Goal: Task Accomplishment & Management: Manage account settings

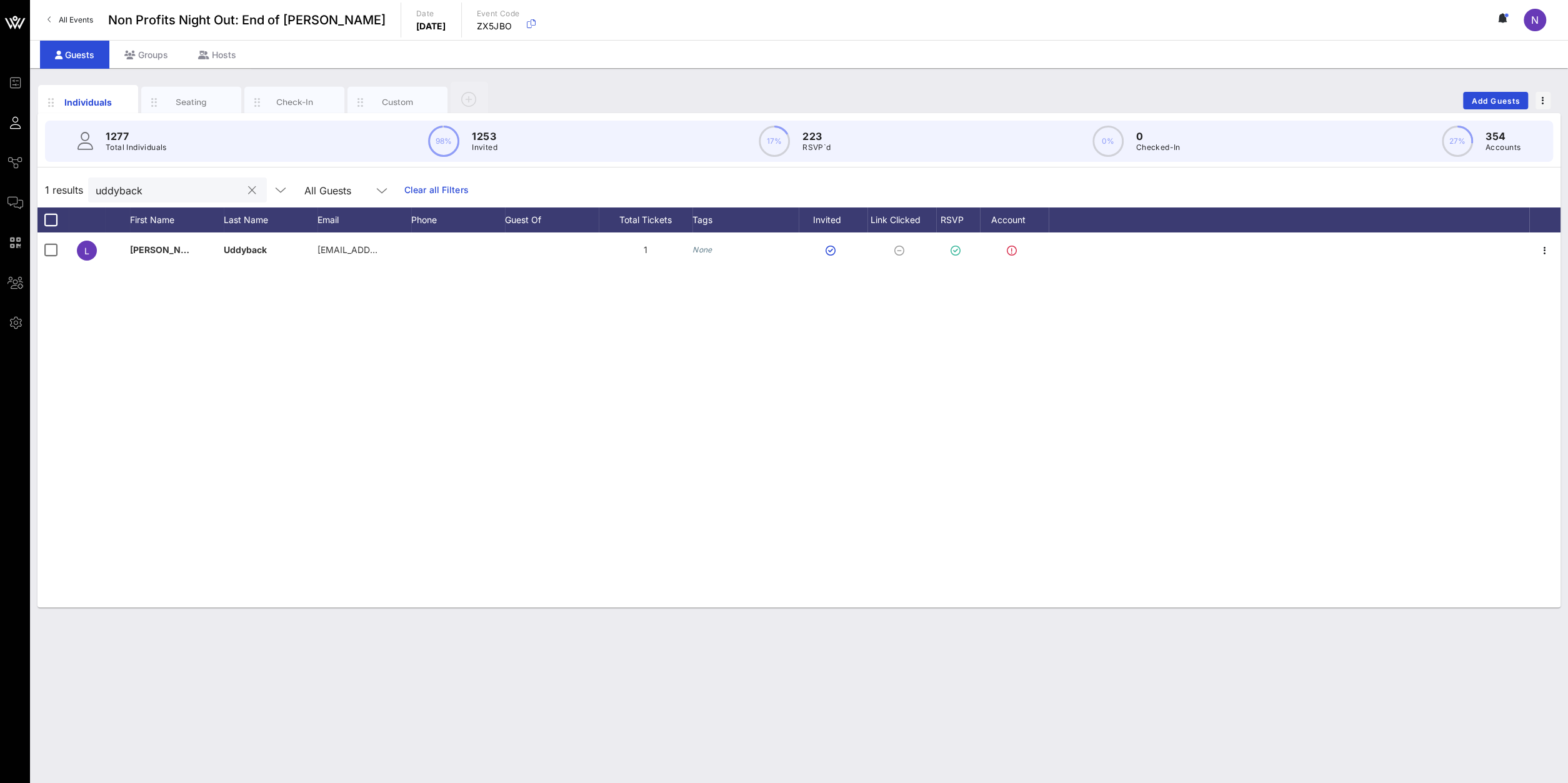
click at [248, 191] on button "clear icon" at bounding box center [251, 191] width 8 height 13
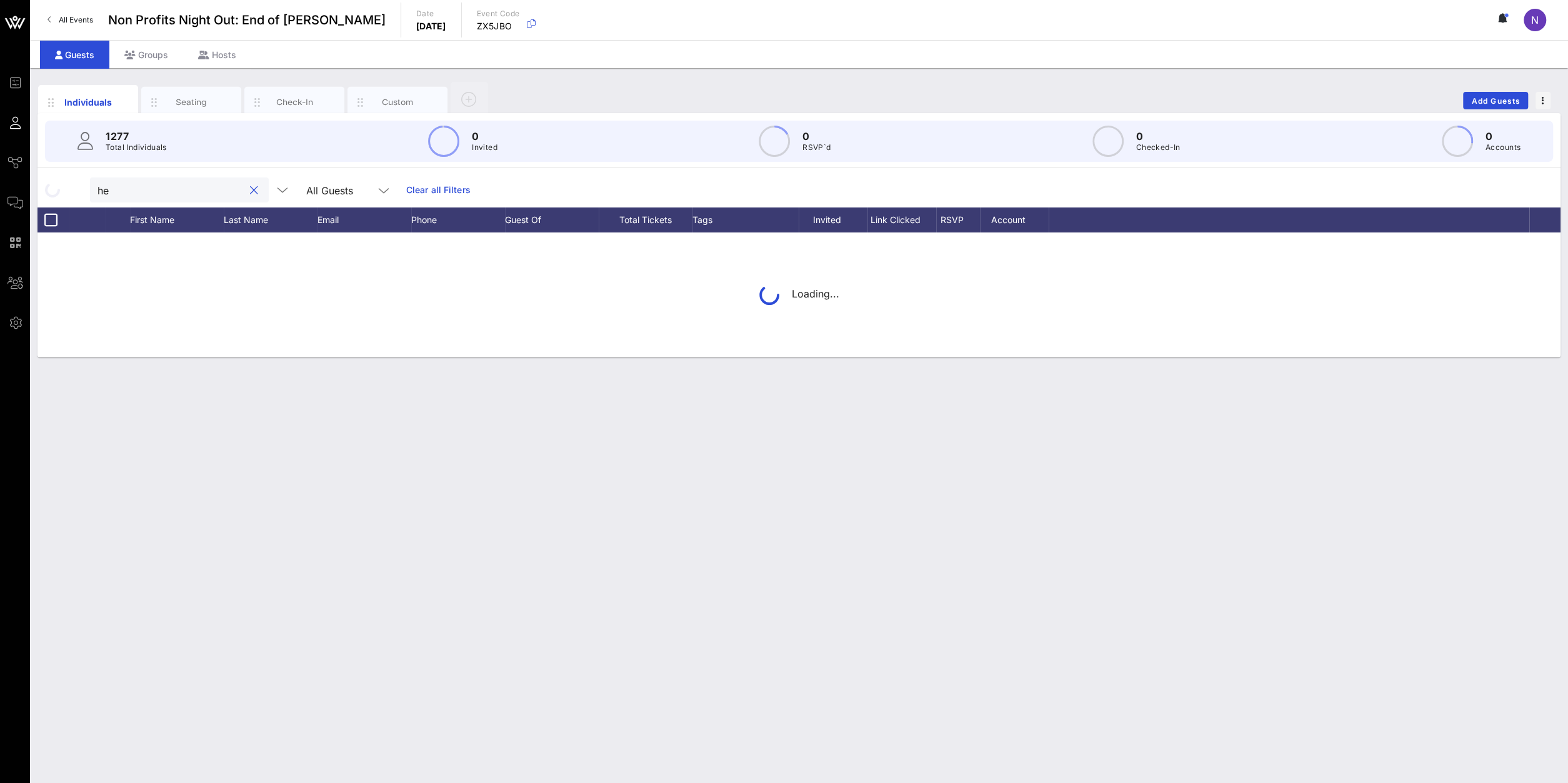
type input "h"
type input "k"
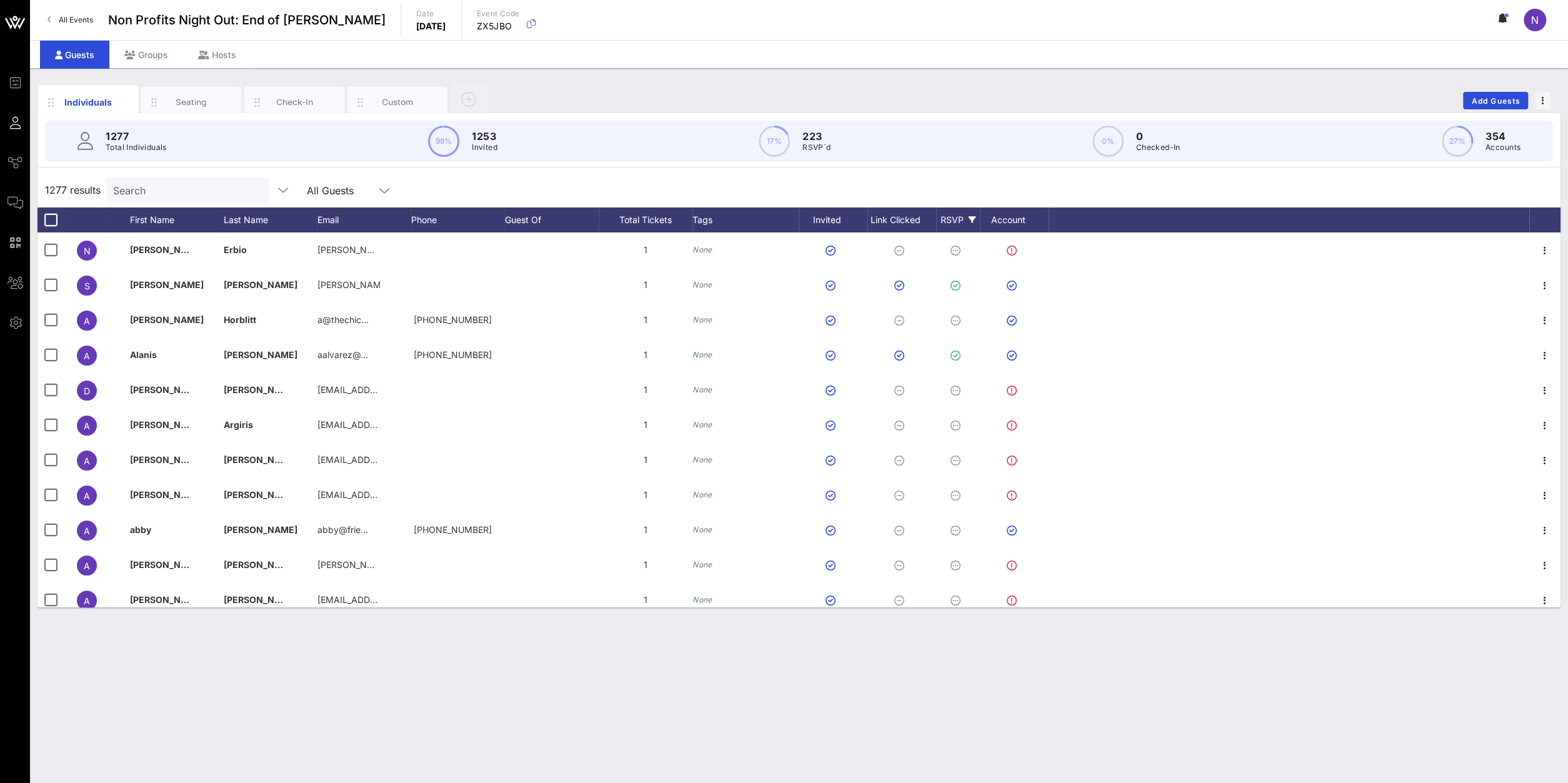
click at [962, 224] on div "RSVP" at bounding box center [958, 219] width 44 height 25
click at [951, 398] on div at bounding box center [951, 393] width 21 height 21
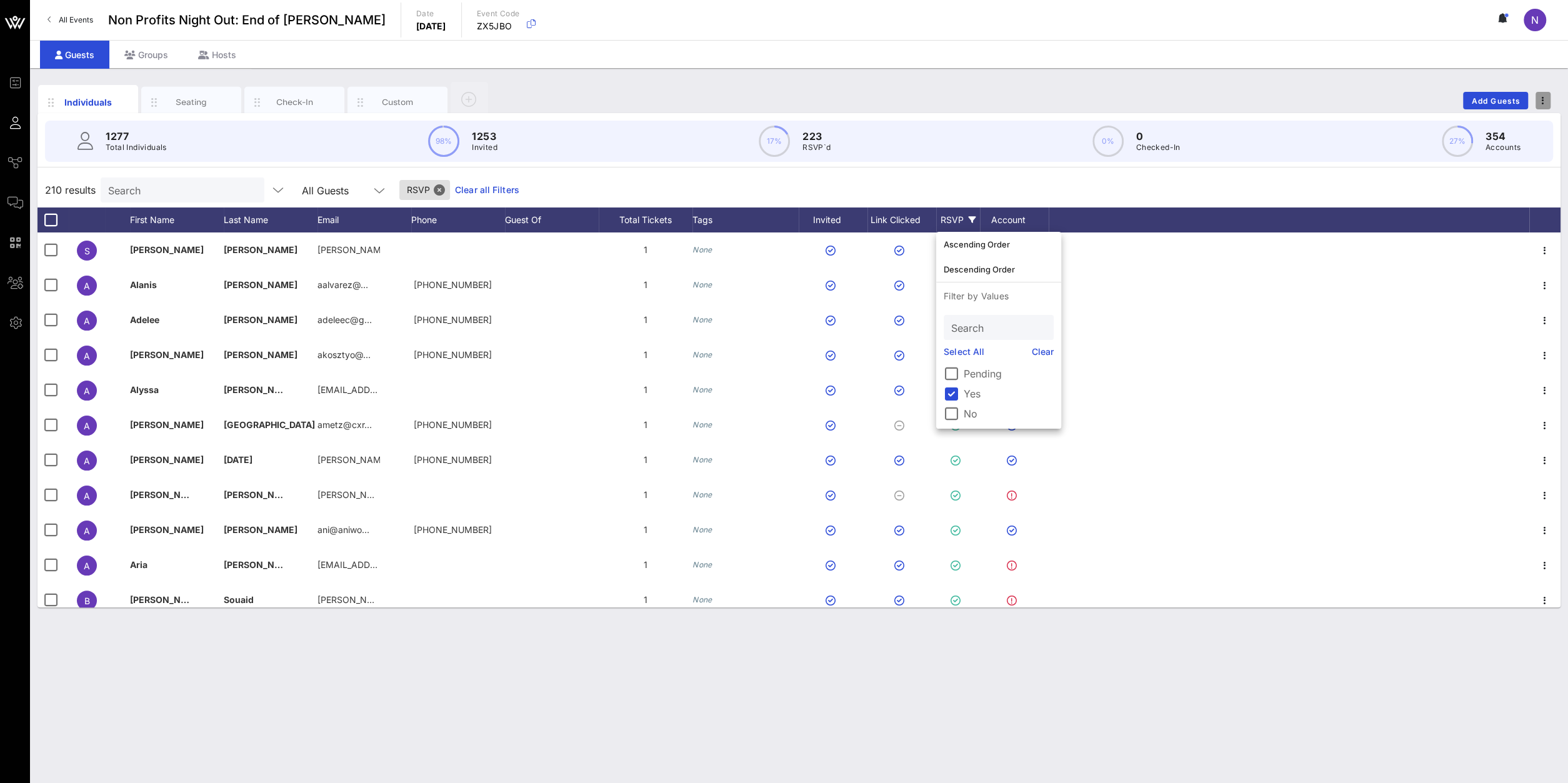
click at [1540, 97] on span "button" at bounding box center [1542, 101] width 15 height 9
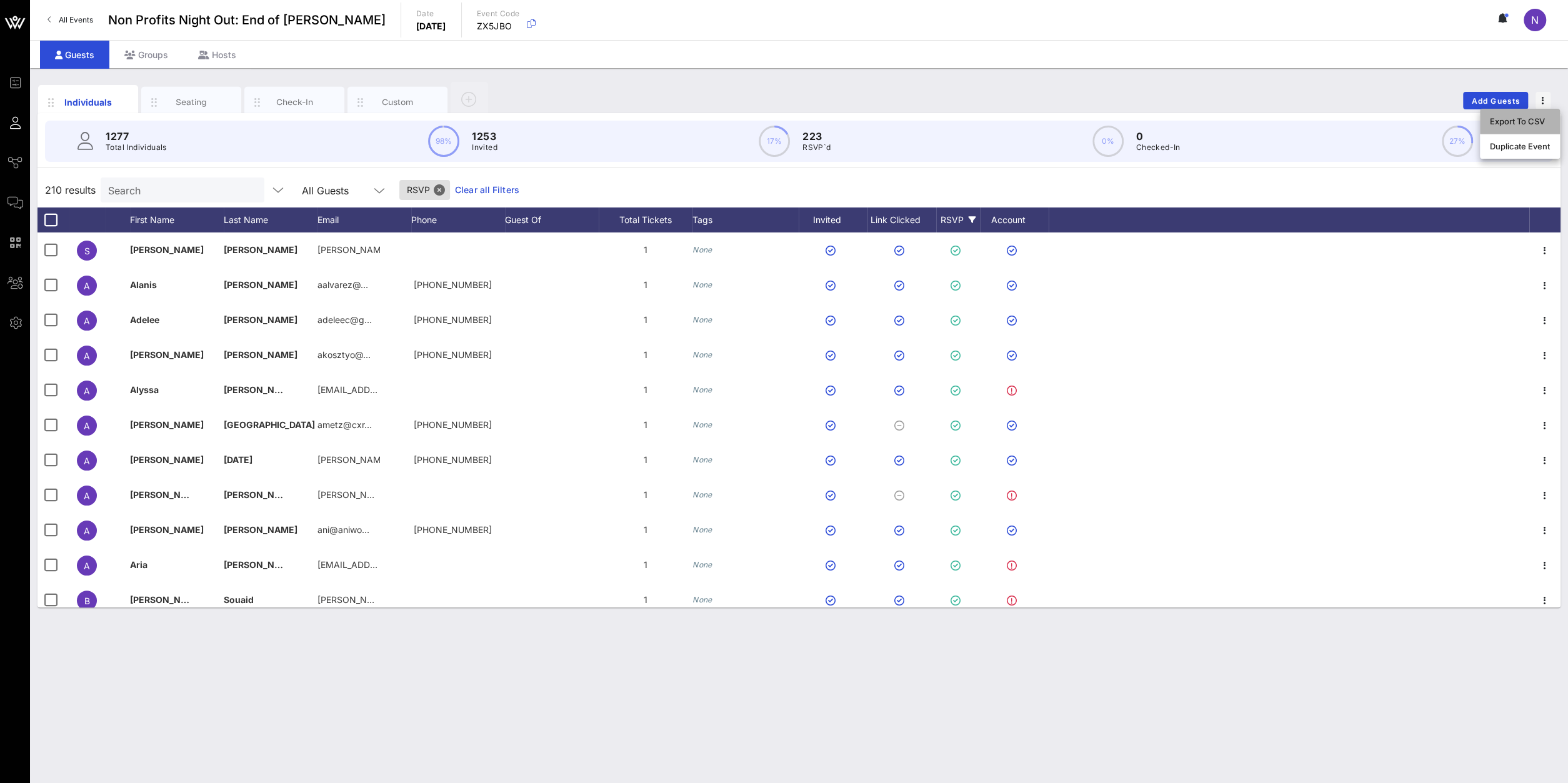
click at [1518, 122] on div "Export To CSV" at bounding box center [1518, 121] width 60 height 10
click at [138, 195] on input "Search" at bounding box center [181, 190] width 146 height 17
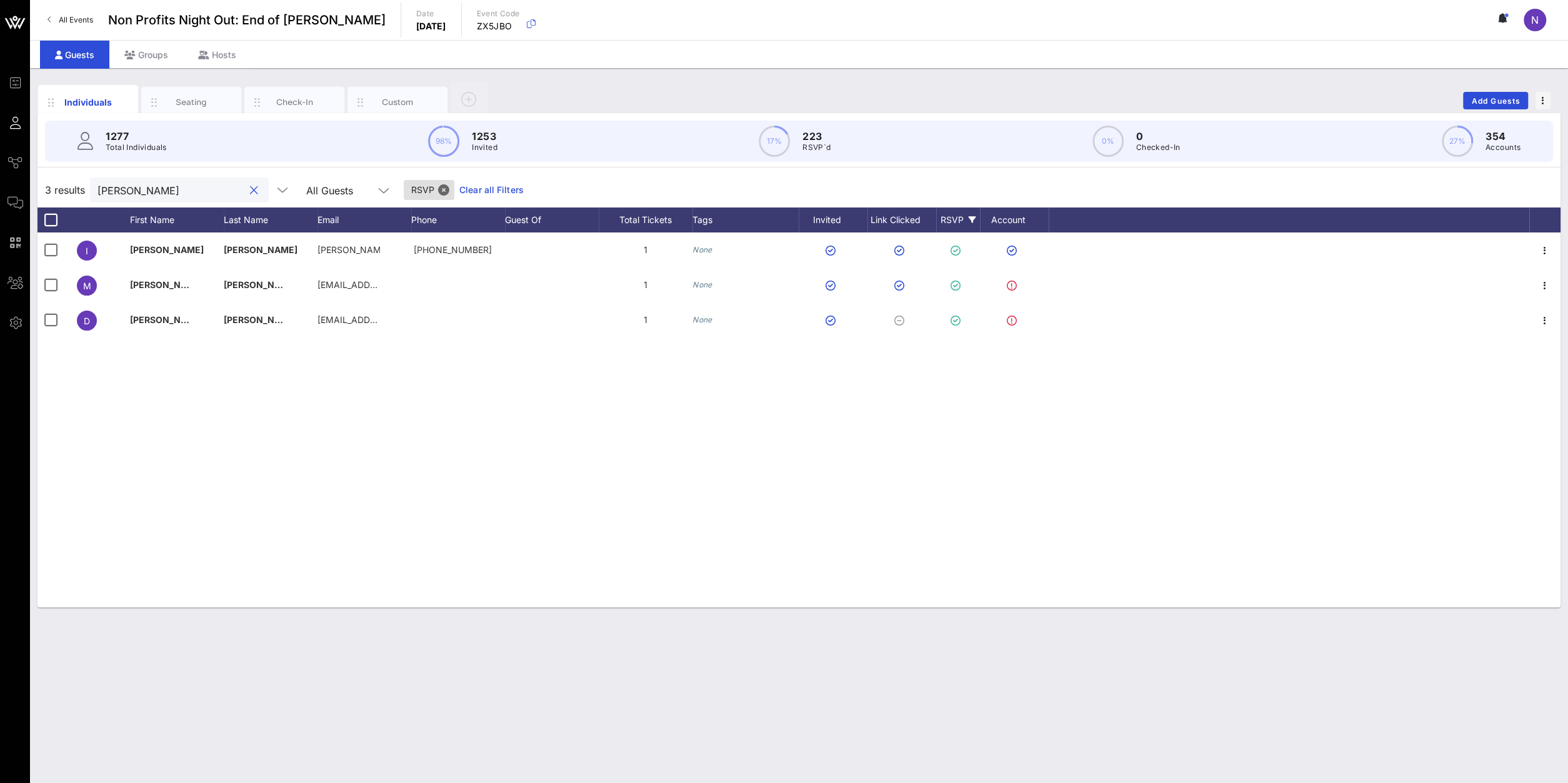
type input "[PERSON_NAME]"
click at [250, 191] on button "clear icon" at bounding box center [253, 191] width 8 height 13
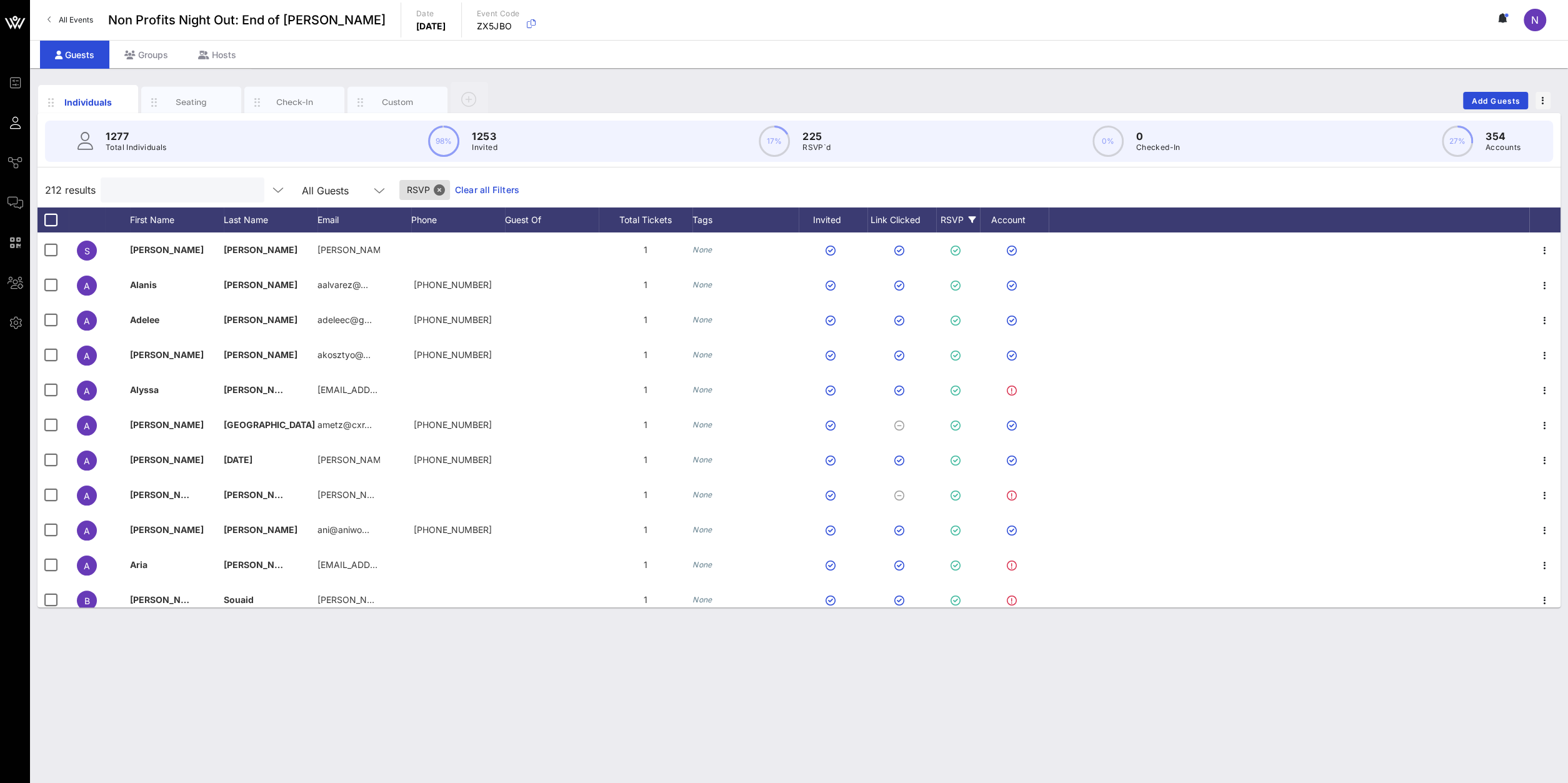
click at [156, 195] on input "text" at bounding box center [181, 190] width 146 height 17
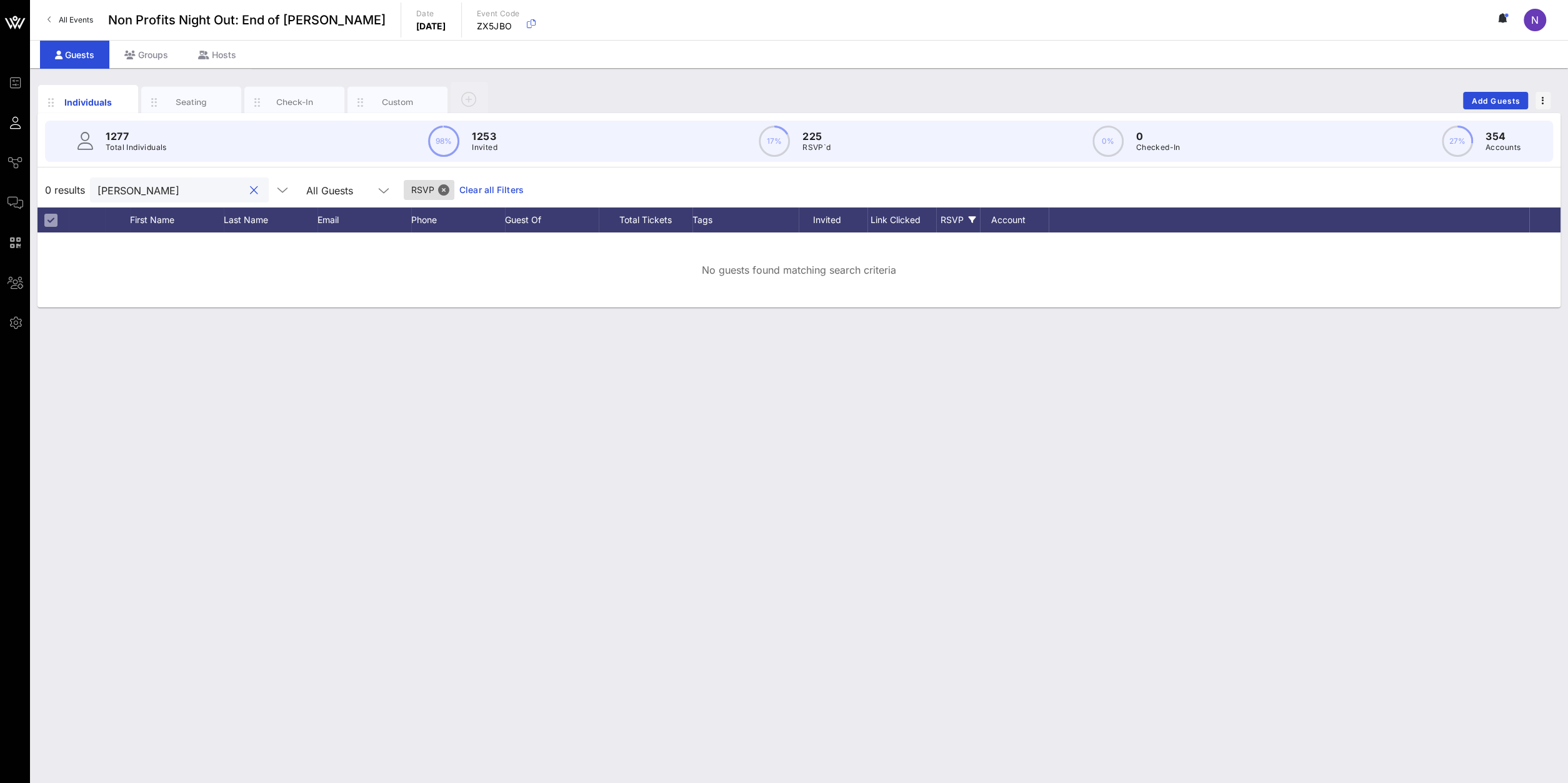
drag, startPoint x: 140, startPoint y: 181, endPoint x: -55, endPoint y: 185, distance: 195.0
click at [97, 185] on input "[PERSON_NAME]" at bounding box center [170, 190] width 146 height 17
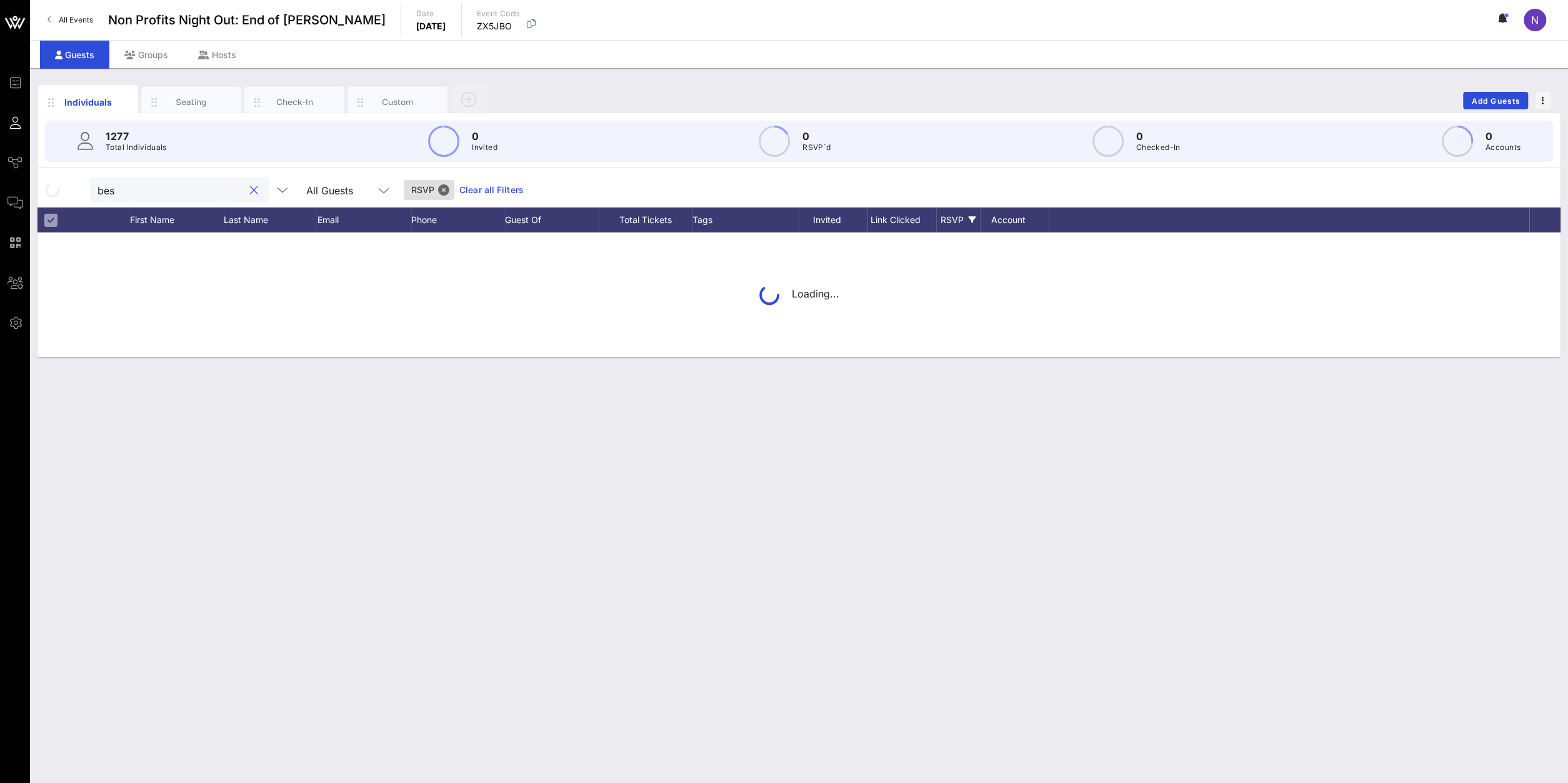
type input "besk"
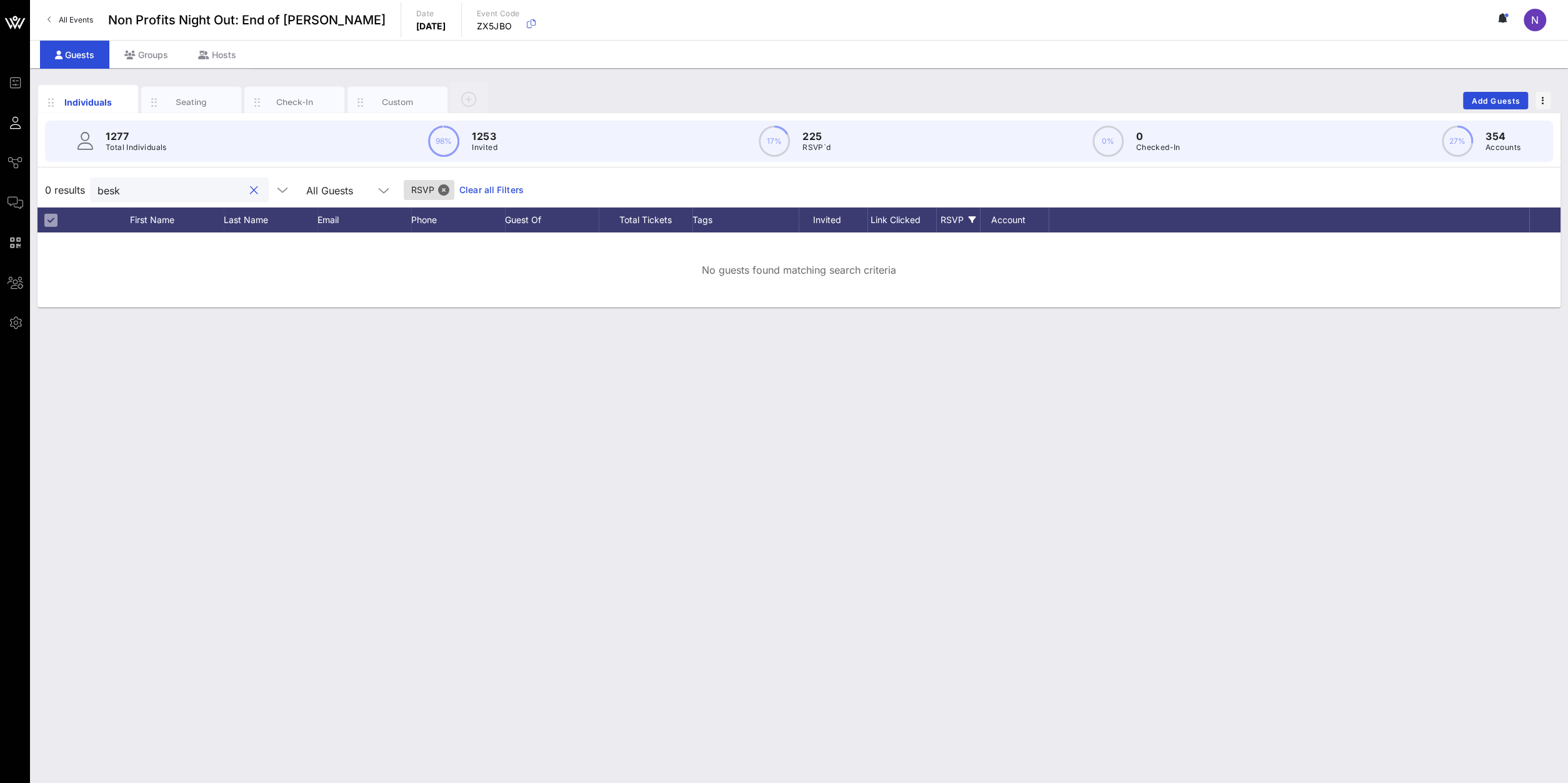
click at [250, 191] on button "clear icon" at bounding box center [253, 191] width 8 height 13
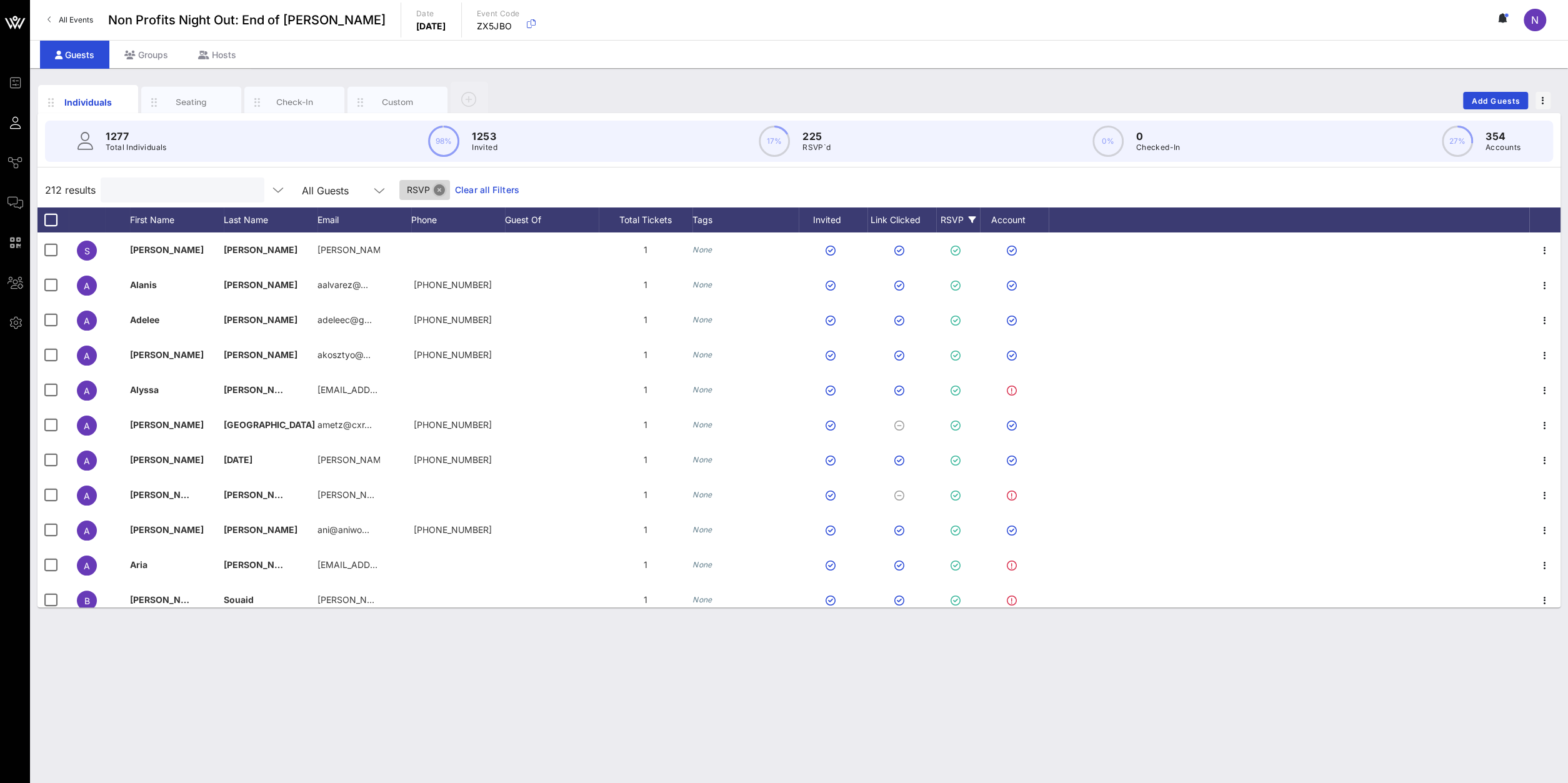
click at [434, 188] on button "Close" at bounding box center [439, 190] width 11 height 11
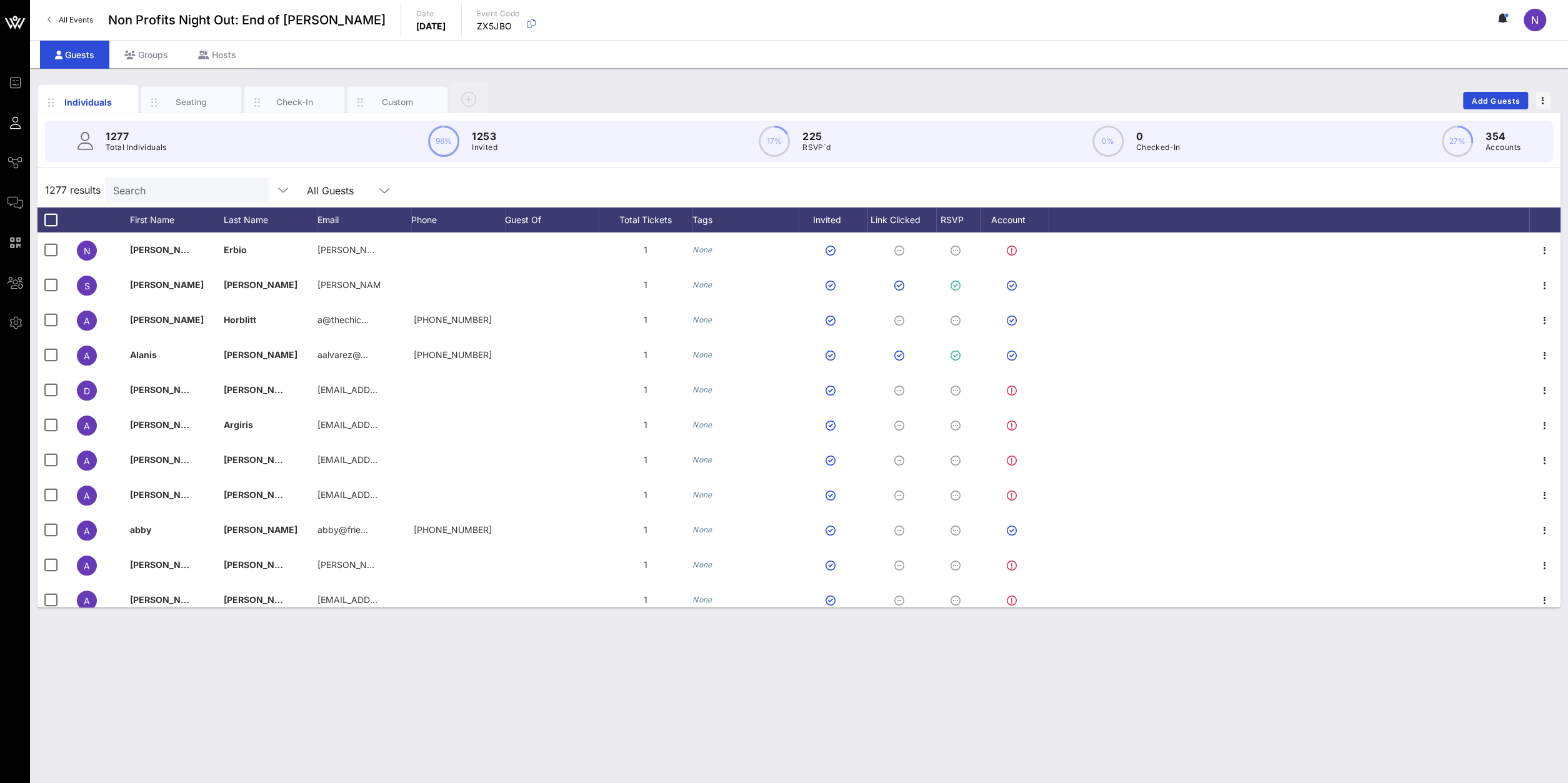
click at [175, 201] on div "Search" at bounding box center [185, 189] width 146 height 25
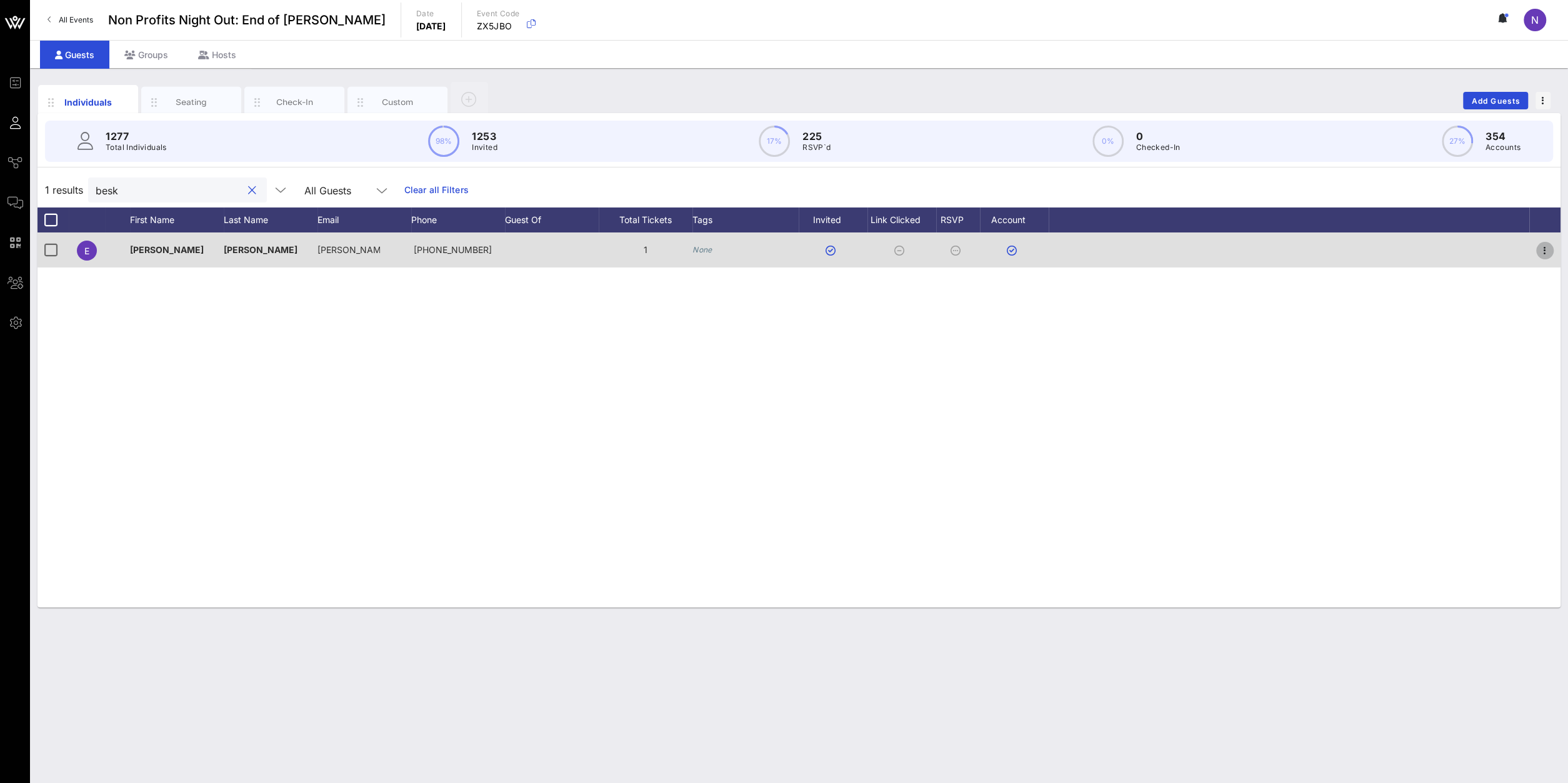
click at [1542, 244] on icon "button" at bounding box center [1544, 251] width 15 height 15
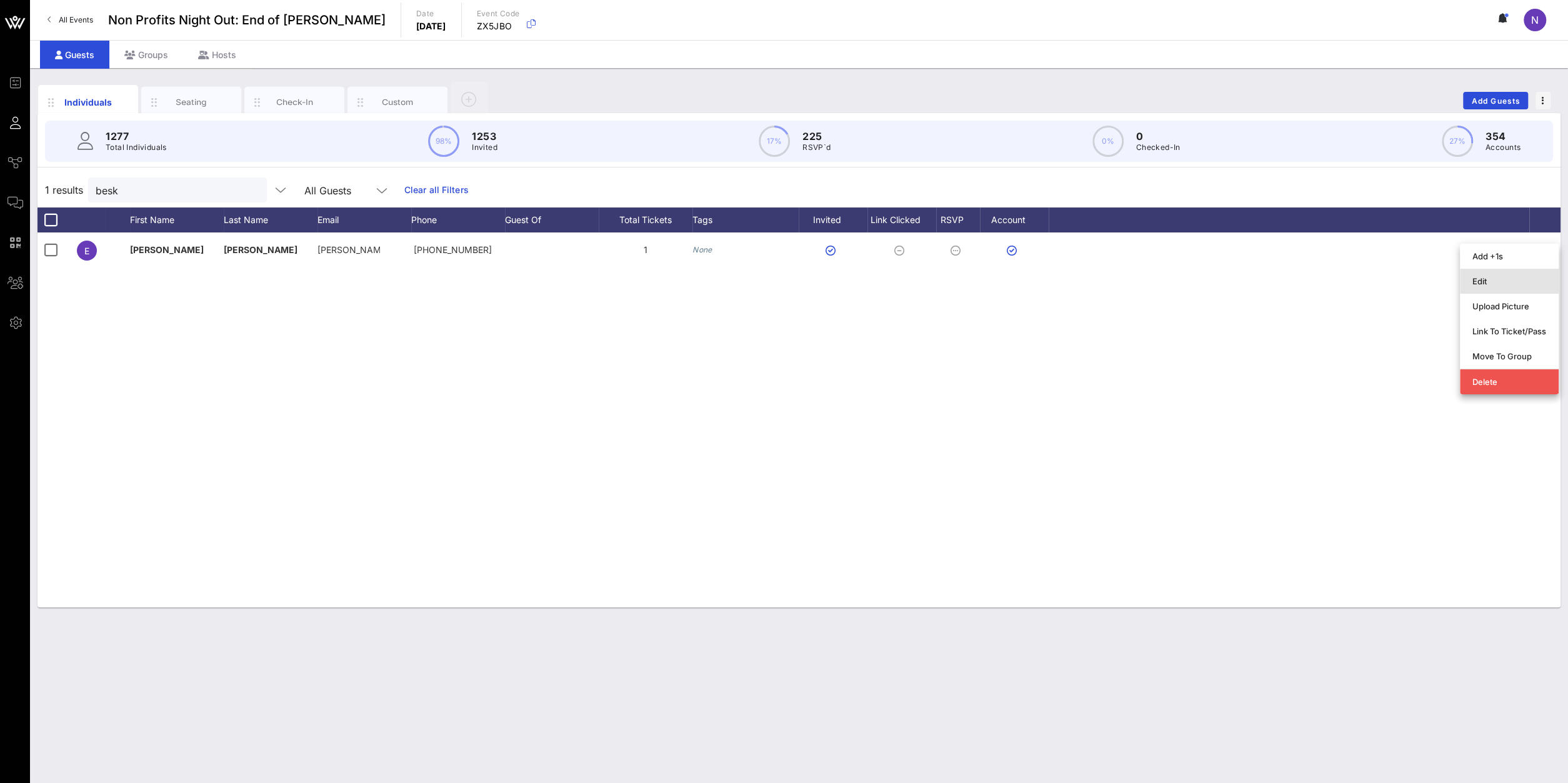
click at [1506, 288] on div "Edit" at bounding box center [1508, 282] width 73 height 20
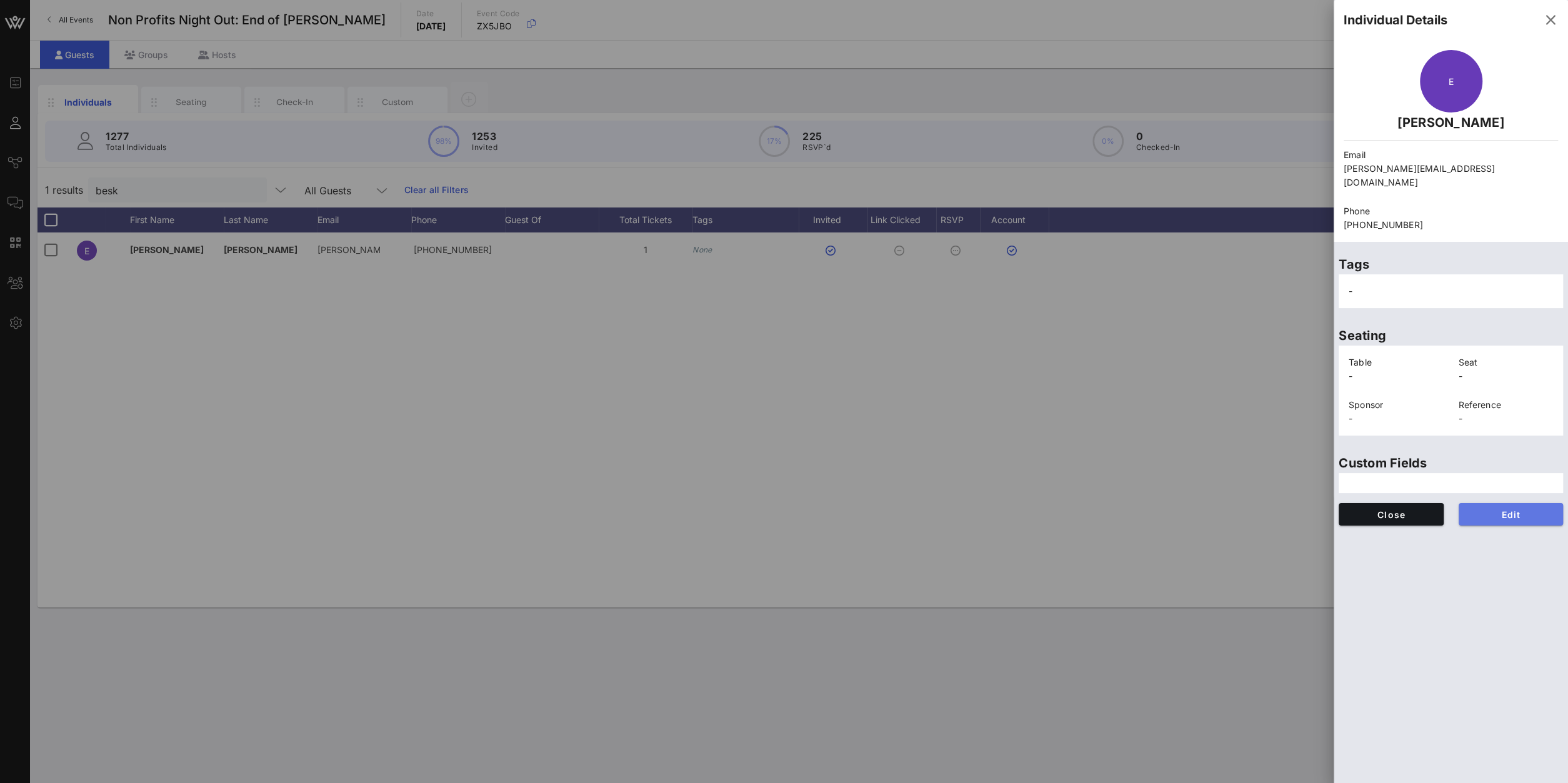
click at [1543, 508] on button "Edit" at bounding box center [1510, 514] width 105 height 23
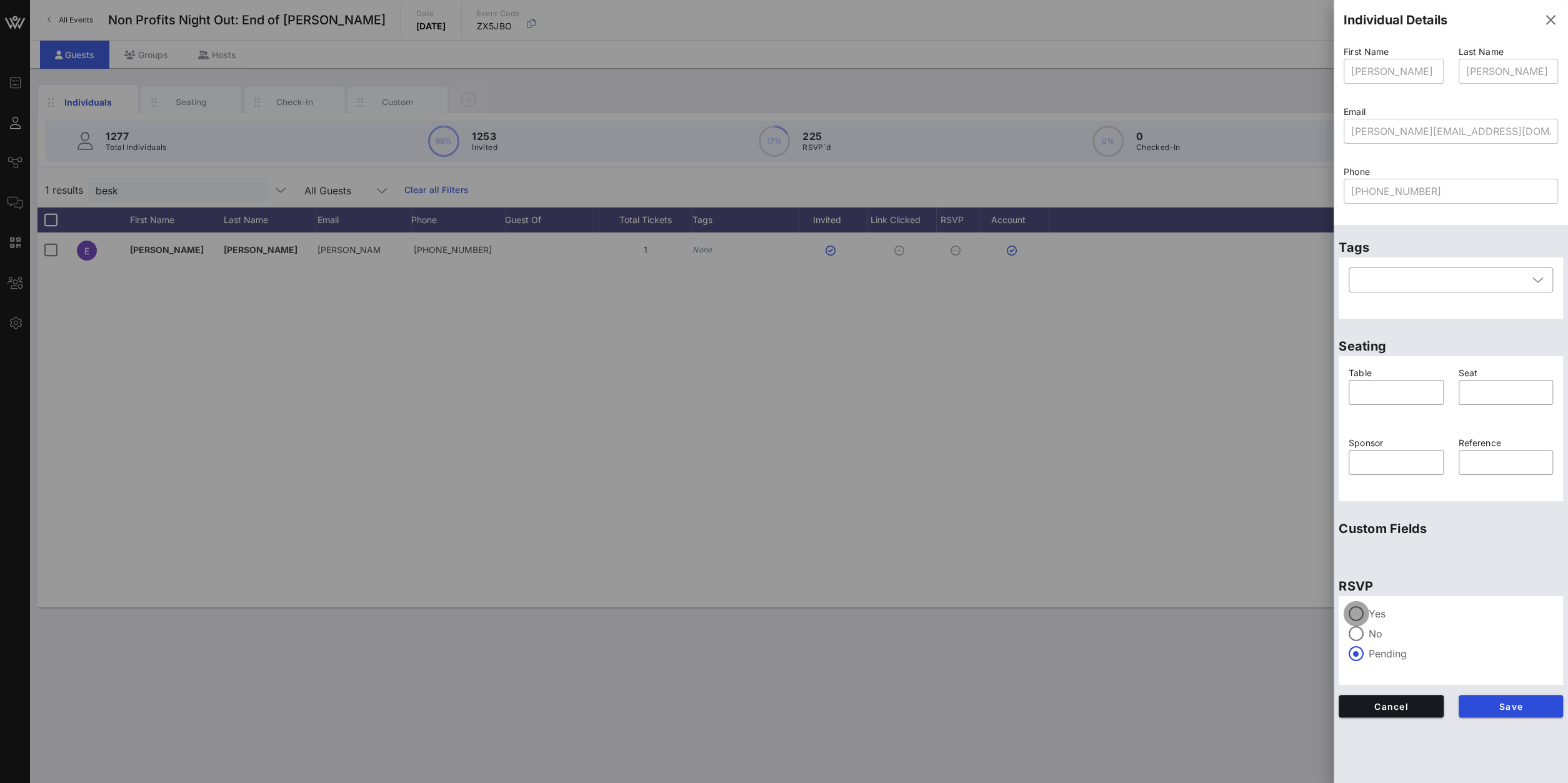
click at [1347, 613] on div at bounding box center [1355, 613] width 21 height 21
click at [1503, 699] on button "Save" at bounding box center [1510, 706] width 105 height 23
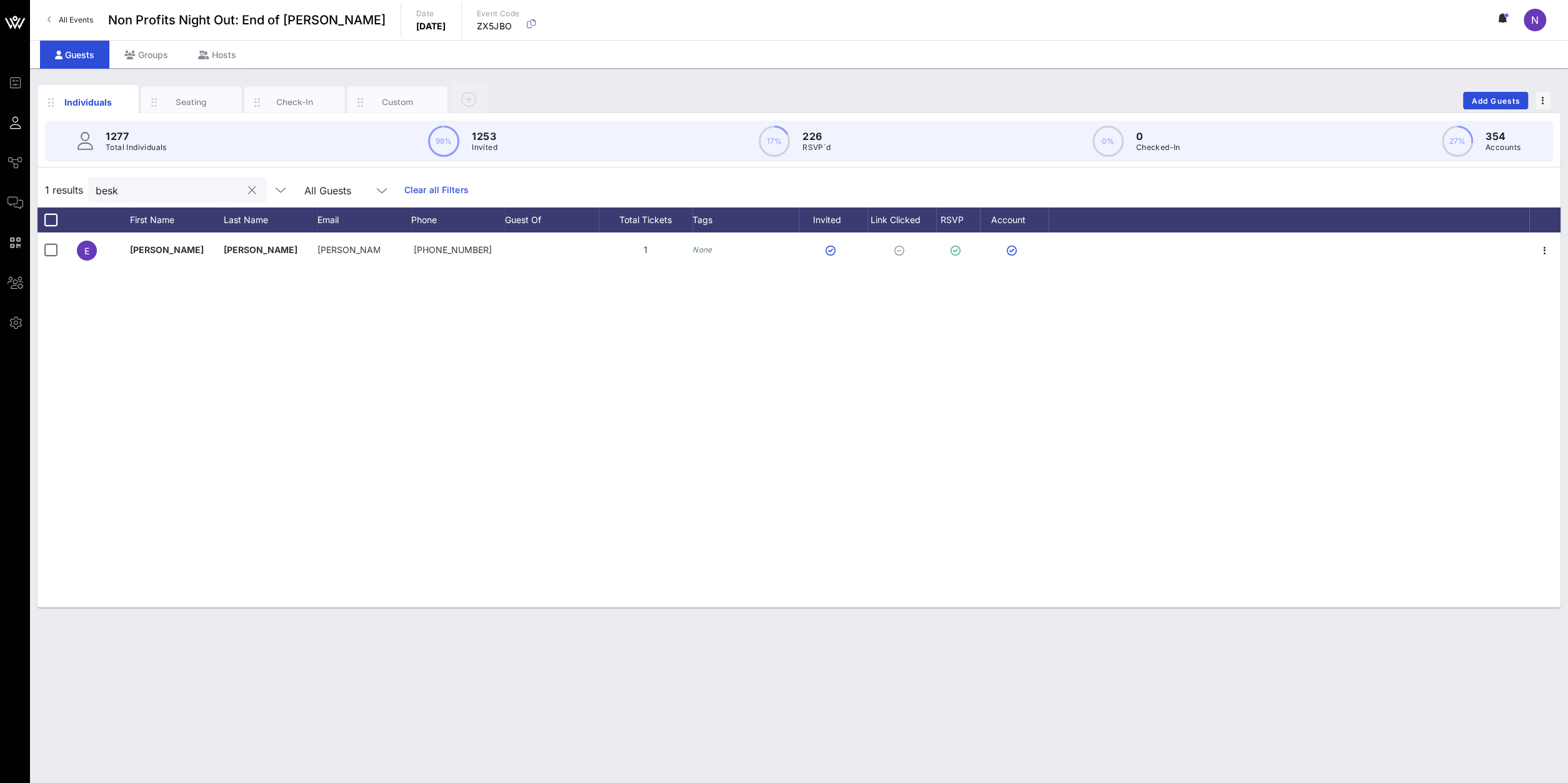
click at [144, 197] on input "besk" at bounding box center [168, 190] width 146 height 17
drag, startPoint x: 142, startPoint y: 195, endPoint x: -138, endPoint y: 185, distance: 280.2
click at [95, 185] on input "besk" at bounding box center [168, 190] width 146 height 17
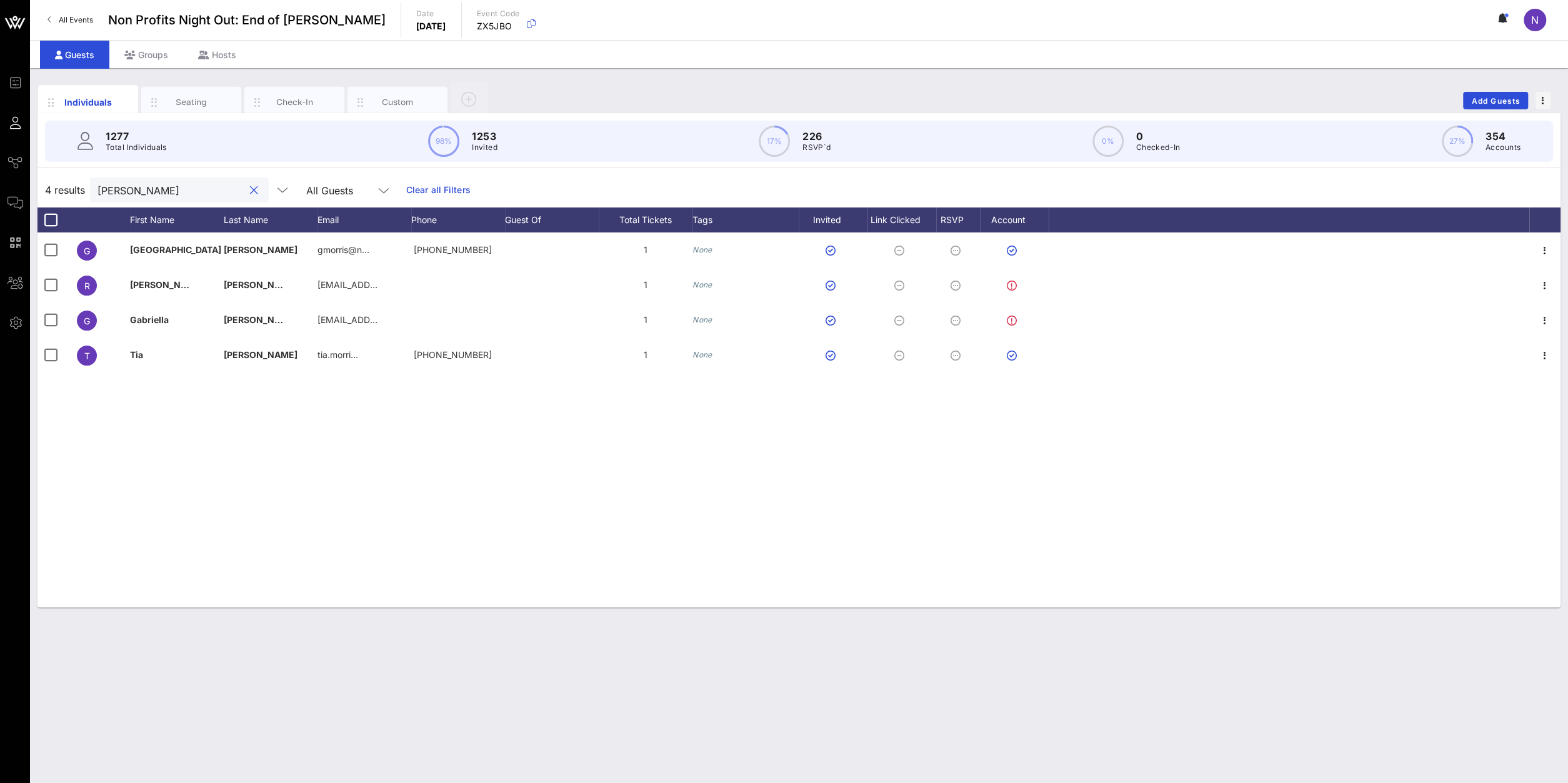
drag, startPoint x: 150, startPoint y: 195, endPoint x: -150, endPoint y: 185, distance: 300.2
click at [97, 185] on input "[PERSON_NAME]" at bounding box center [170, 190] width 146 height 17
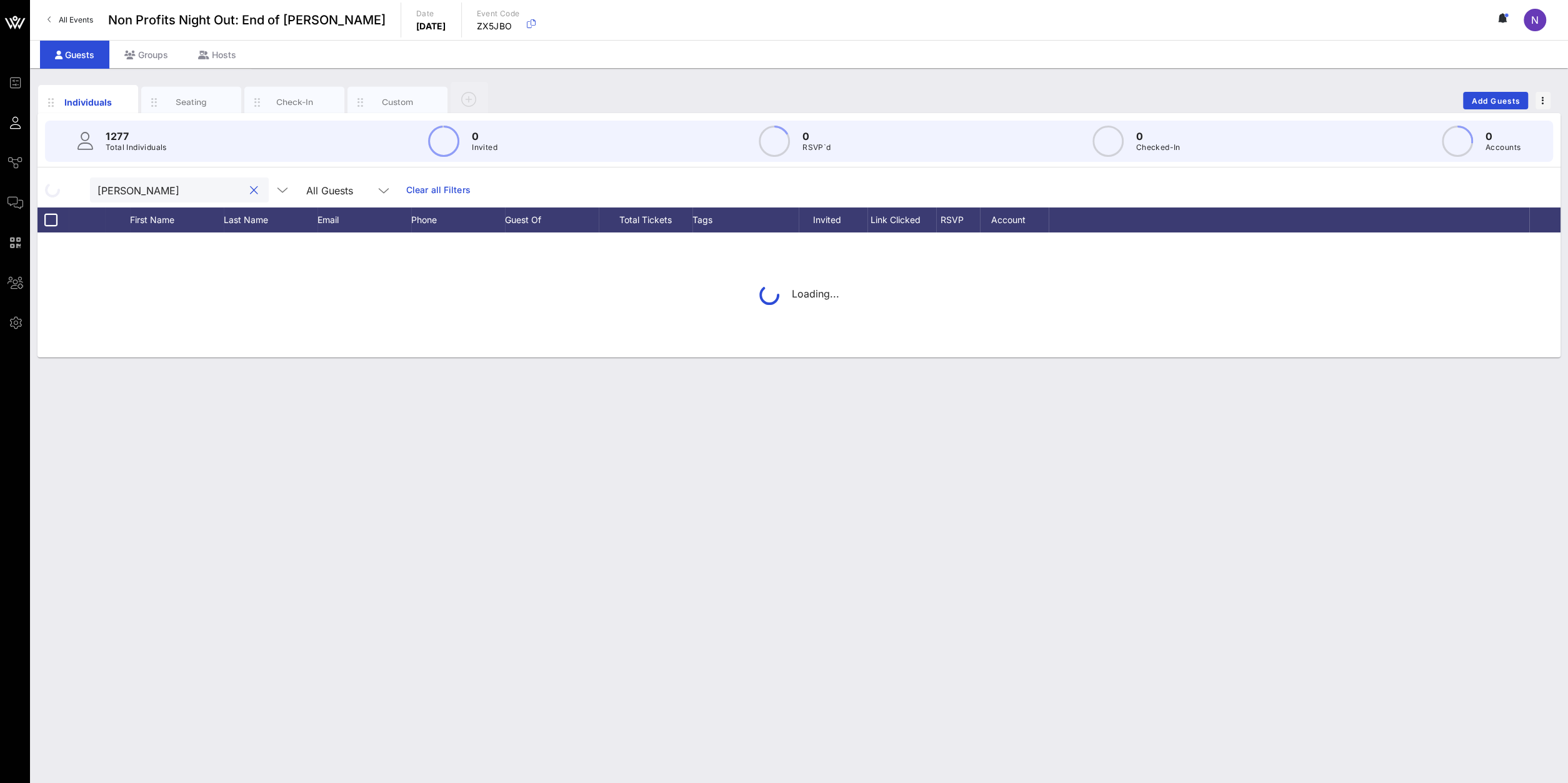
type input "[PERSON_NAME]"
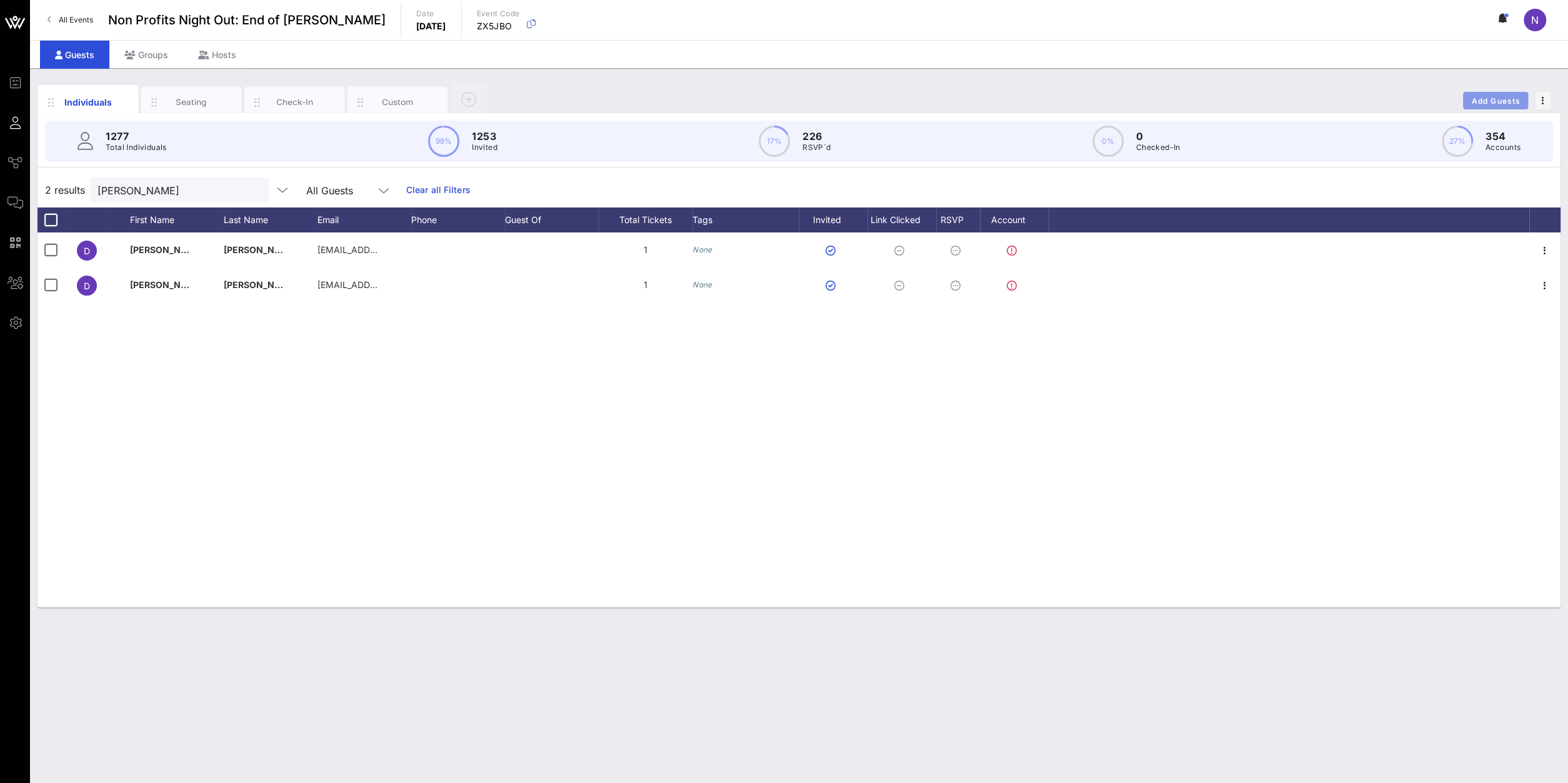
click at [1472, 101] on span "Add Guests" at bounding box center [1496, 101] width 50 height 9
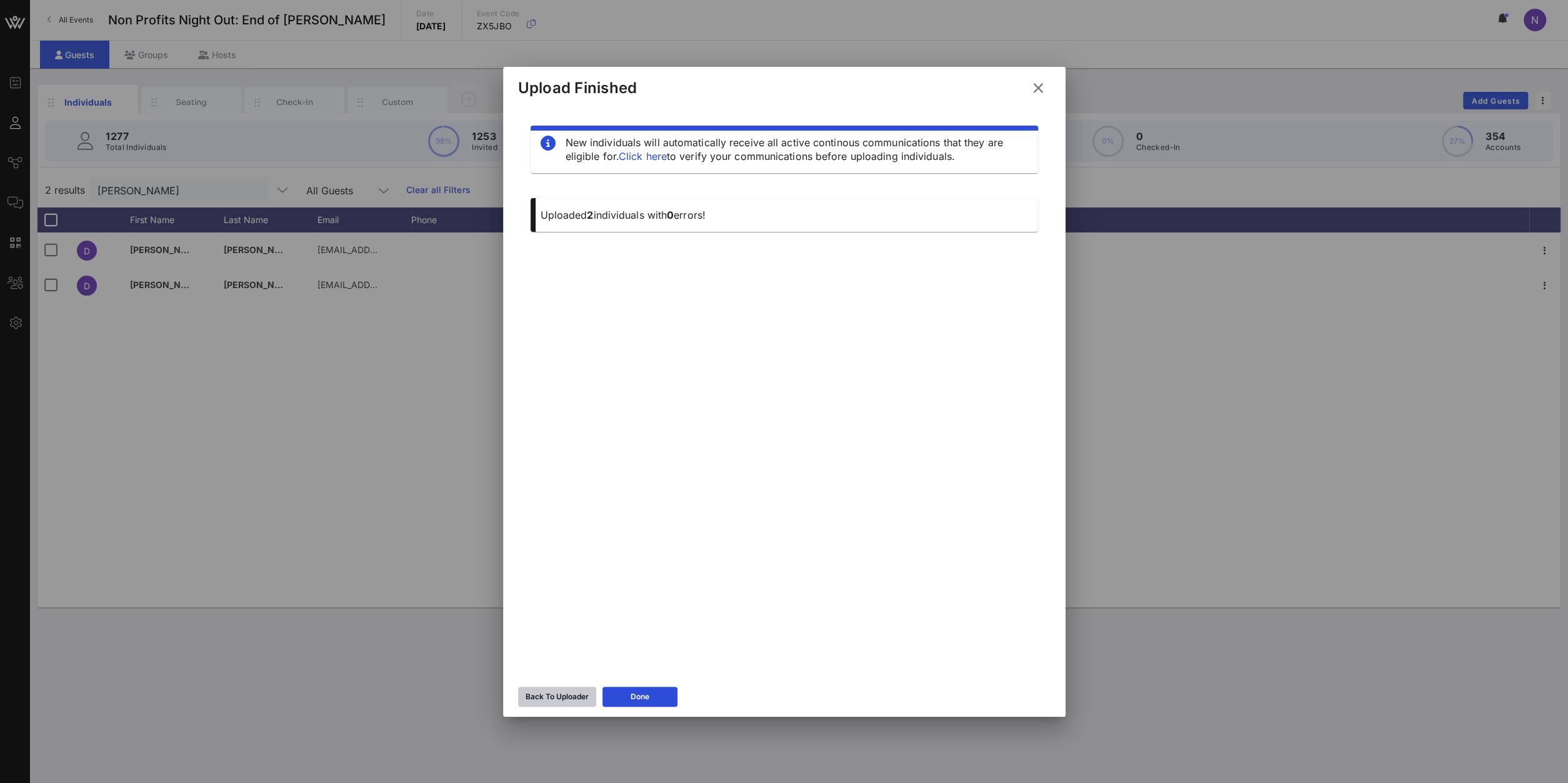
click at [534, 699] on div "Back To Uploader" at bounding box center [557, 697] width 63 height 13
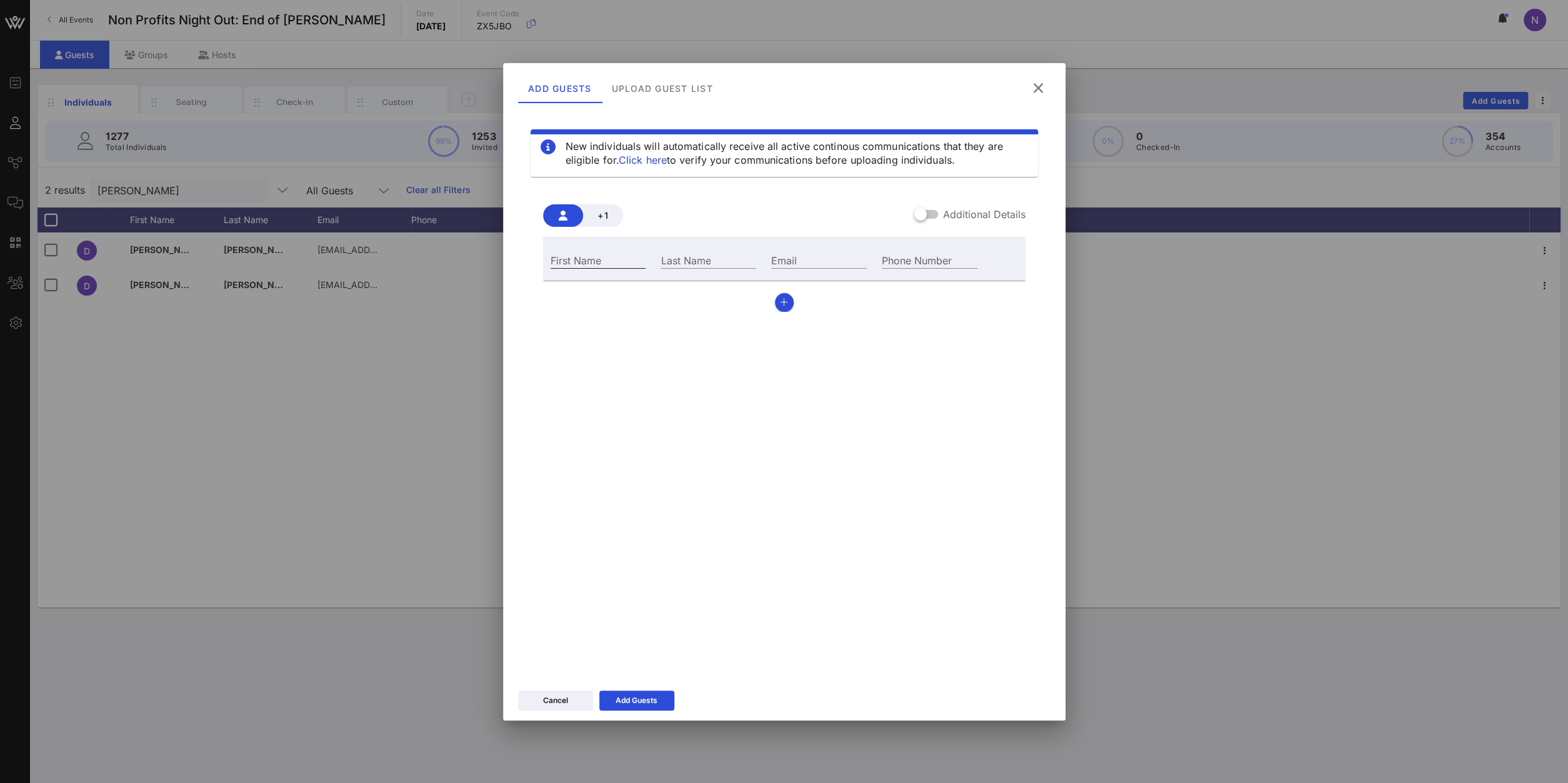
click at [593, 262] on input "First Name" at bounding box center [598, 260] width 95 height 17
type input "[PERSON_NAME]"
click at [815, 261] on input "Email" at bounding box center [818, 260] width 95 height 17
paste input "[EMAIL_ADDRESS][DOMAIN_NAME]"
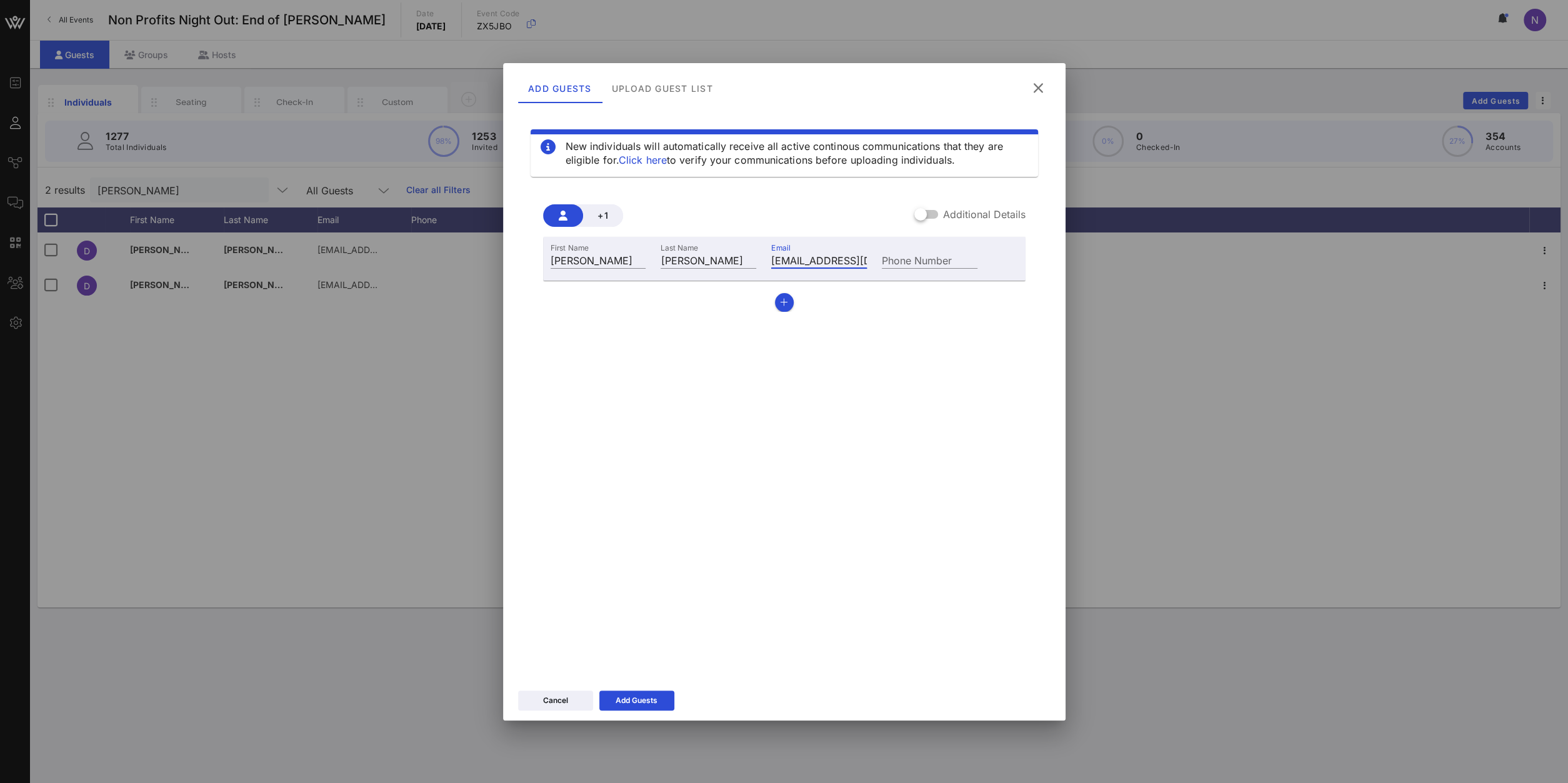
scroll to position [0, 17]
type input "[EMAIL_ADDRESS][DOMAIN_NAME]"
click at [626, 699] on div "Add Guests" at bounding box center [637, 701] width 42 height 13
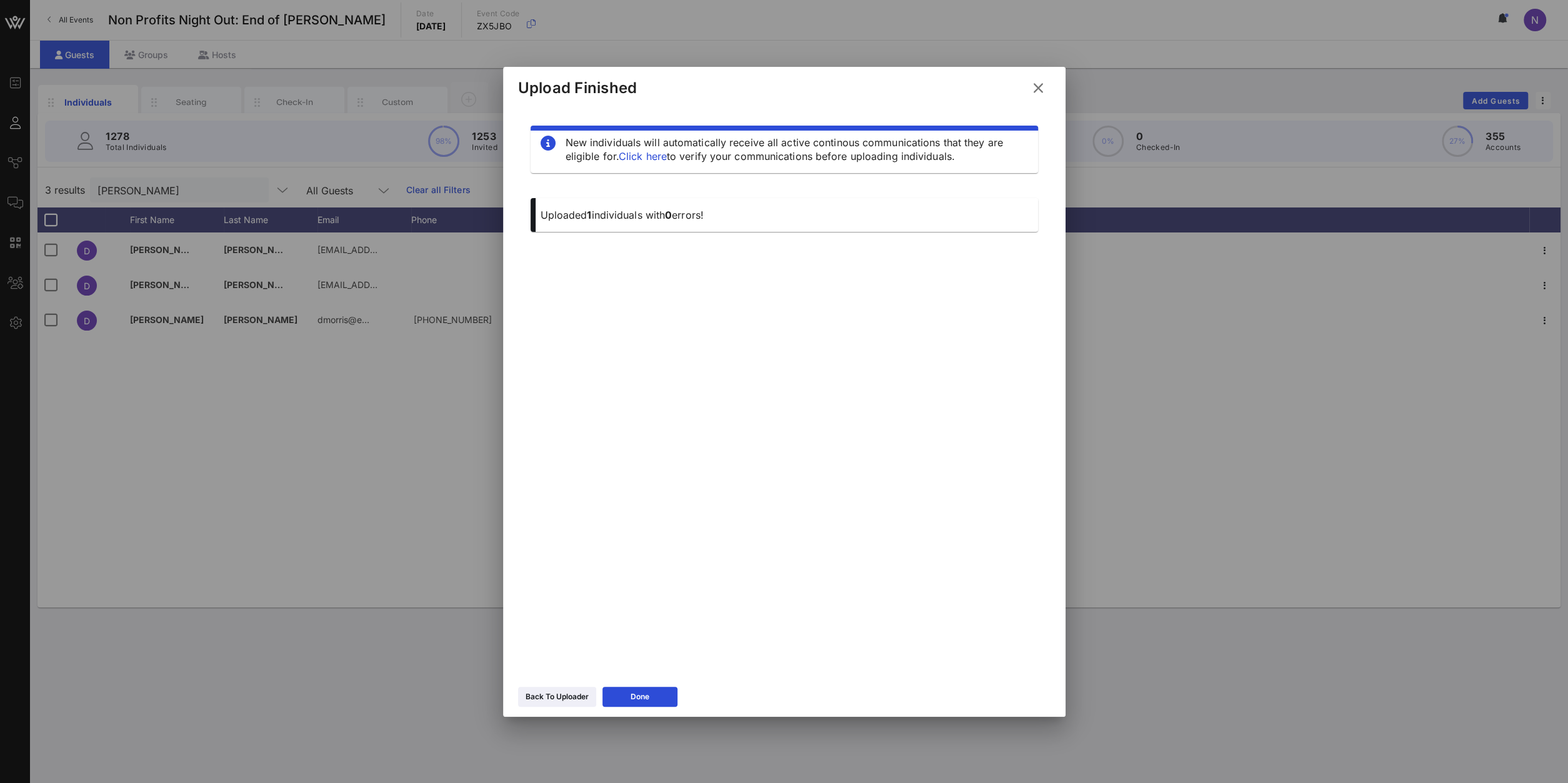
click at [1031, 87] on icon at bounding box center [1038, 88] width 17 height 15
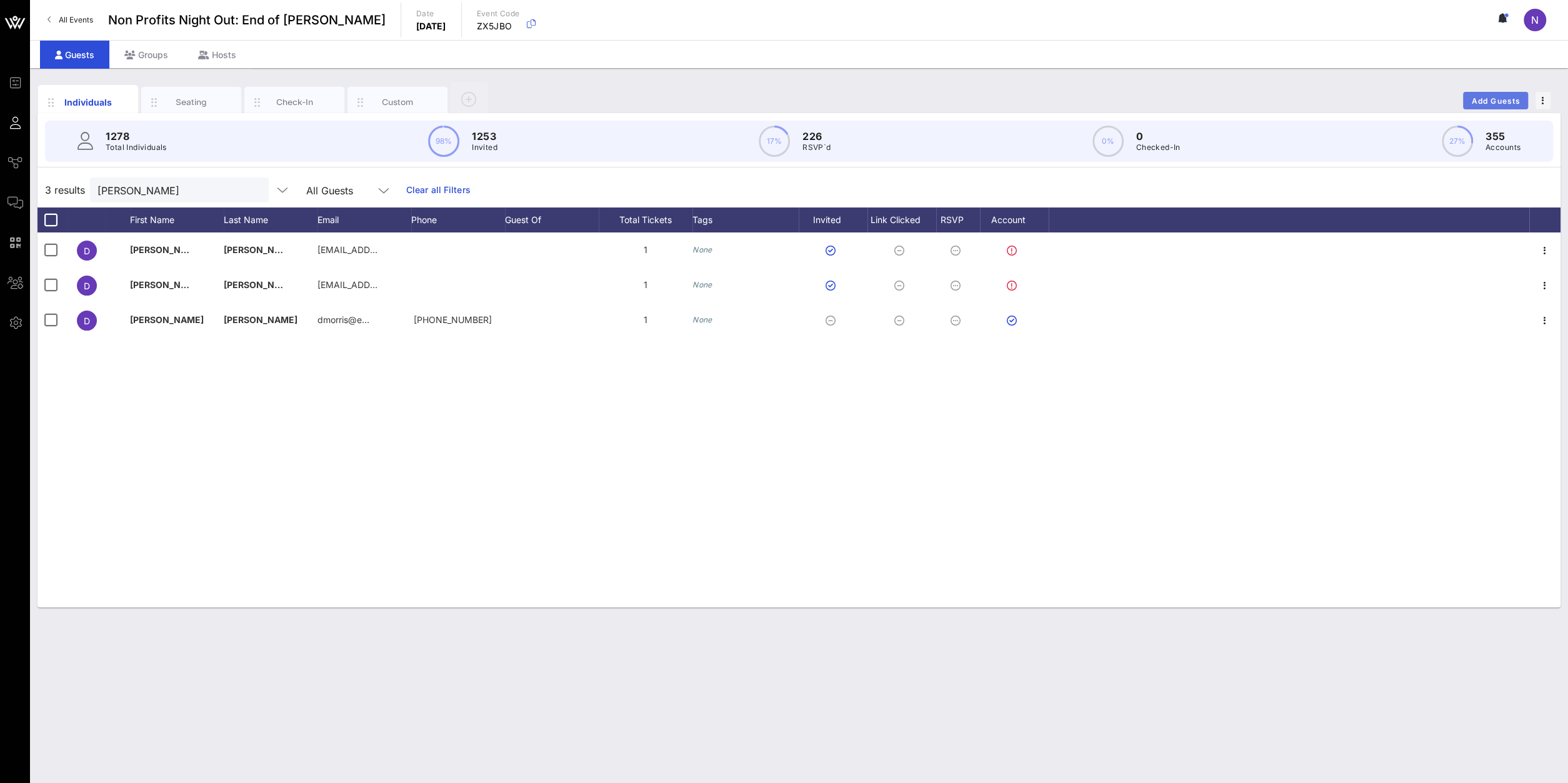
click at [1493, 97] on span "Add Guests" at bounding box center [1496, 101] width 50 height 9
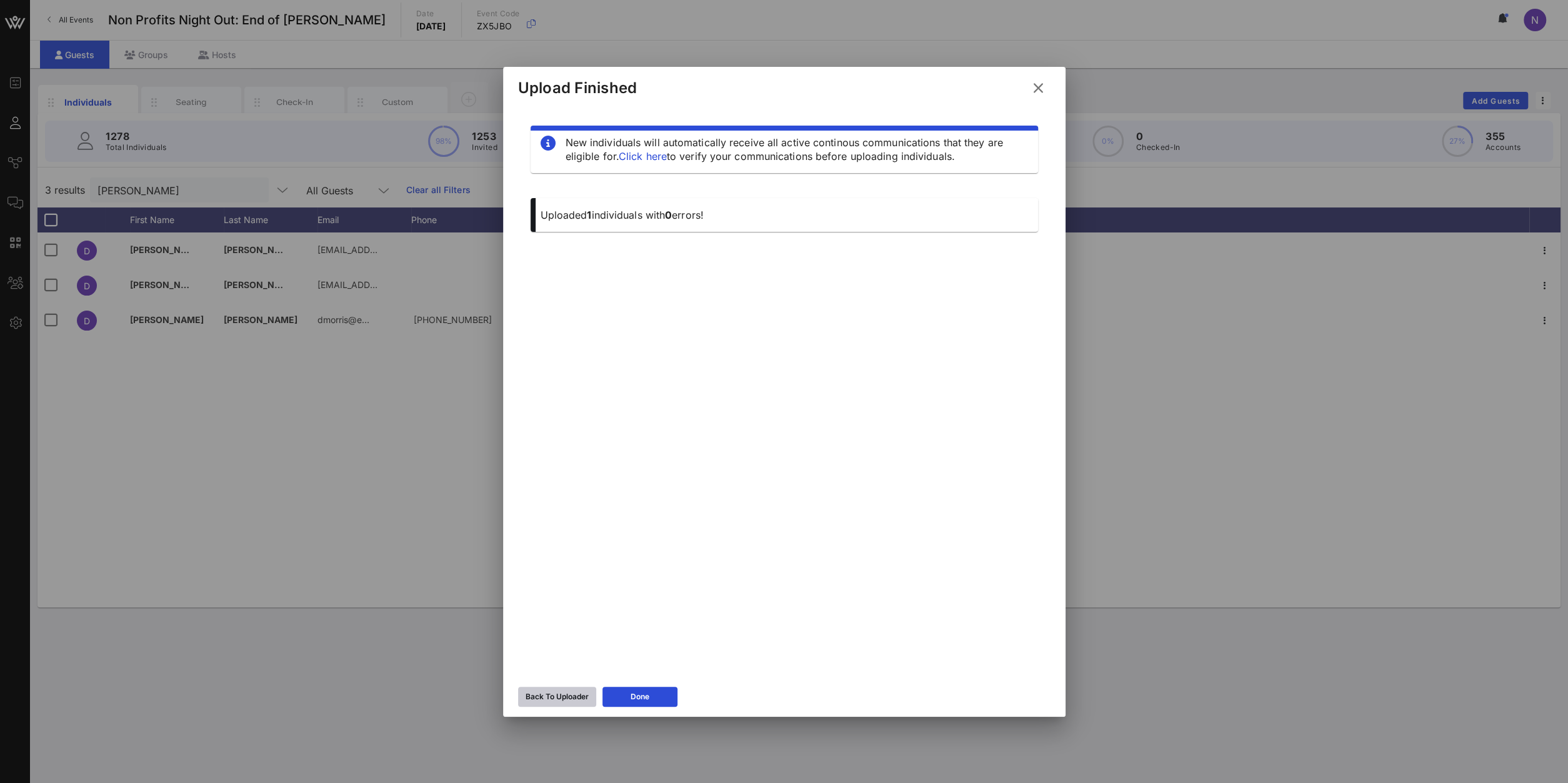
click at [557, 699] on icon at bounding box center [557, 696] width 11 height 11
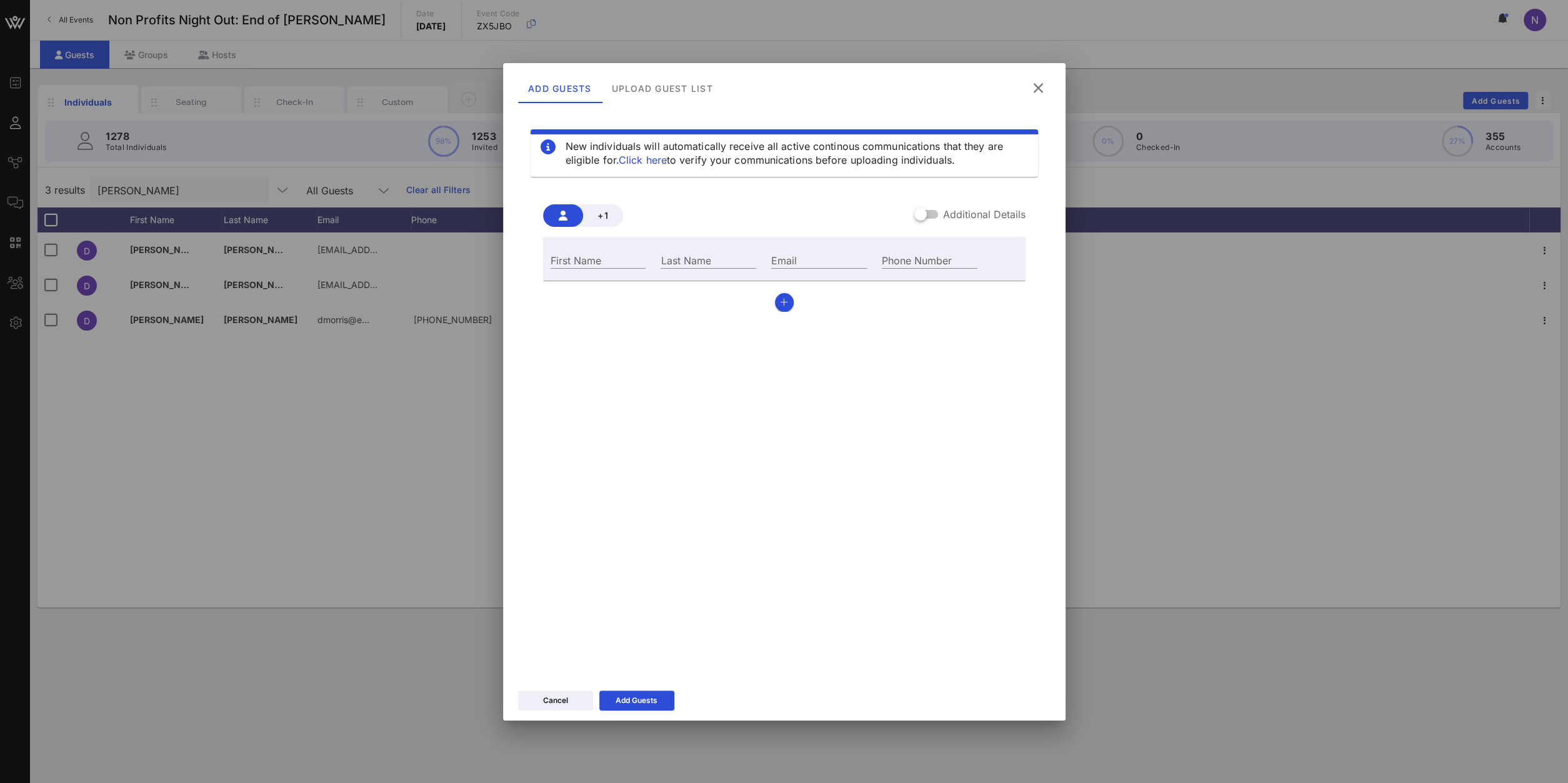
click at [573, 244] on div "First Name" at bounding box center [598, 259] width 111 height 34
click at [573, 254] on div "First Name" at bounding box center [598, 260] width 95 height 17
type input "[PERSON_NAME]"
click at [719, 265] on input "Last Name" at bounding box center [708, 260] width 95 height 17
paste input "[PERSON_NAME]"
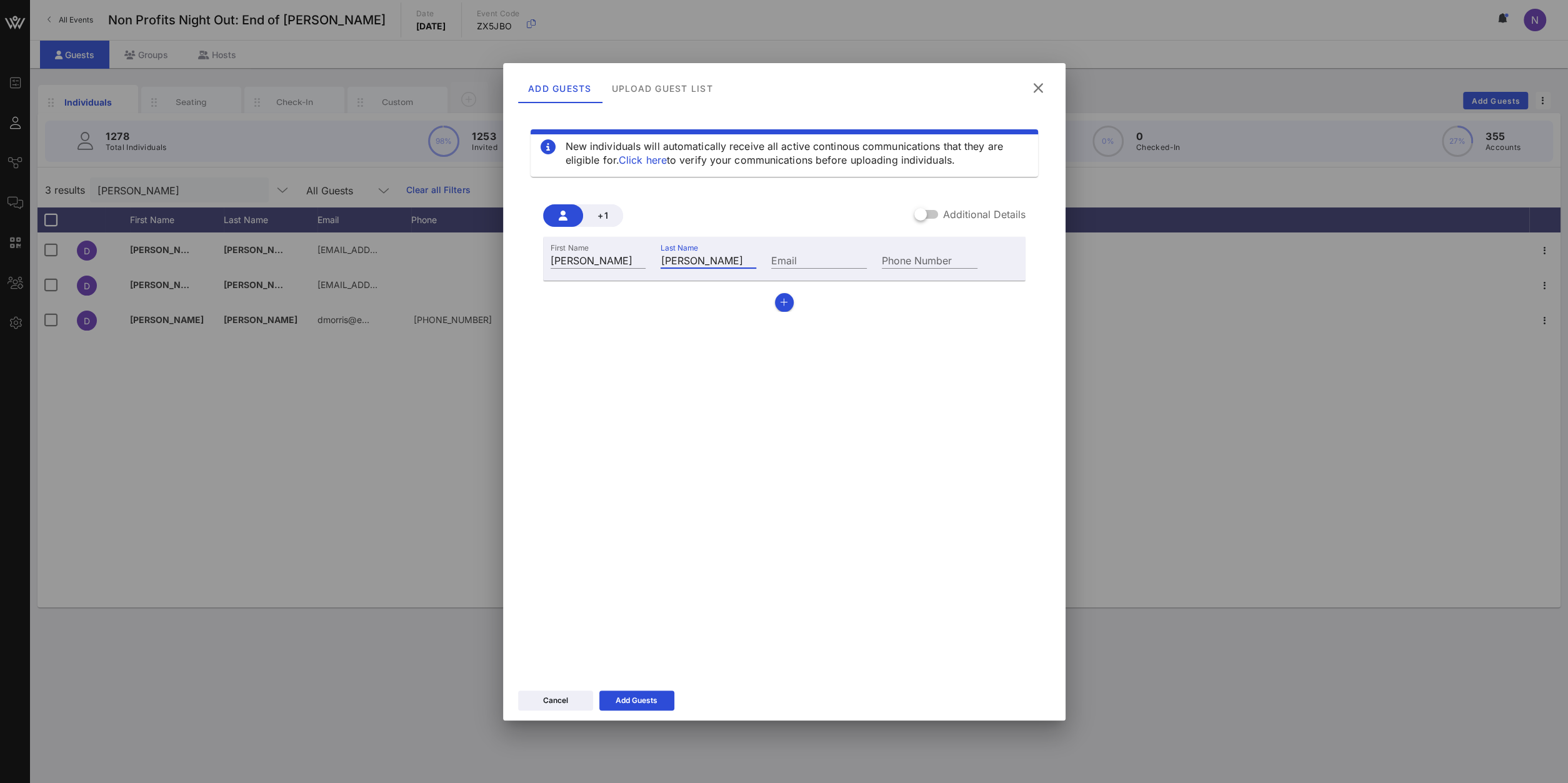
type input "[PERSON_NAME]"
click at [831, 252] on input "Email" at bounding box center [818, 260] width 95 height 17
paste input "[PERSON_NAME][EMAIL_ADDRESS][PERSON_NAME][DOMAIN_NAME]"
type input "[PERSON_NAME][EMAIL_ADDRESS][PERSON_NAME][DOMAIN_NAME]"
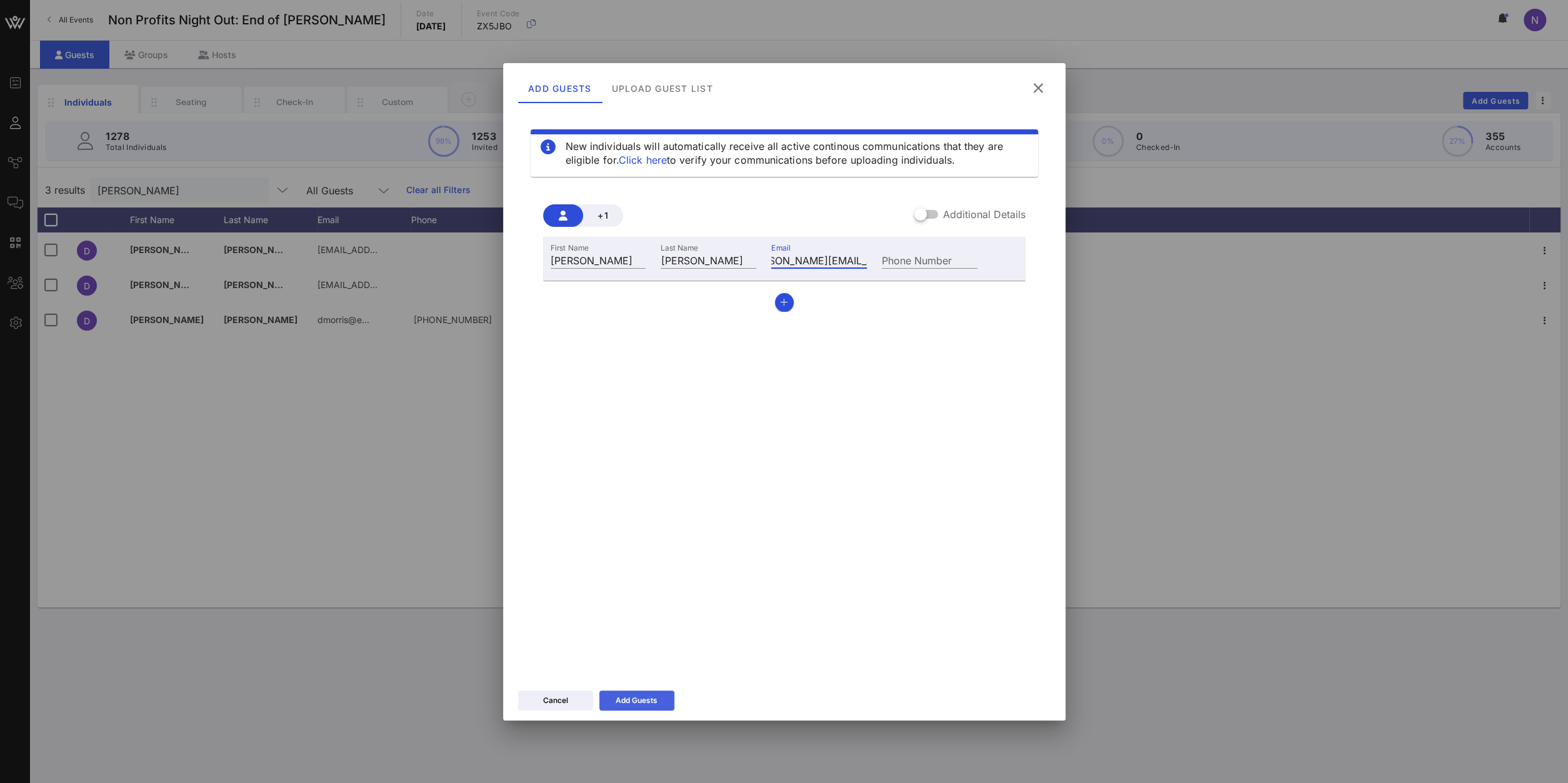
click at [651, 701] on div "Add Guests" at bounding box center [637, 701] width 42 height 13
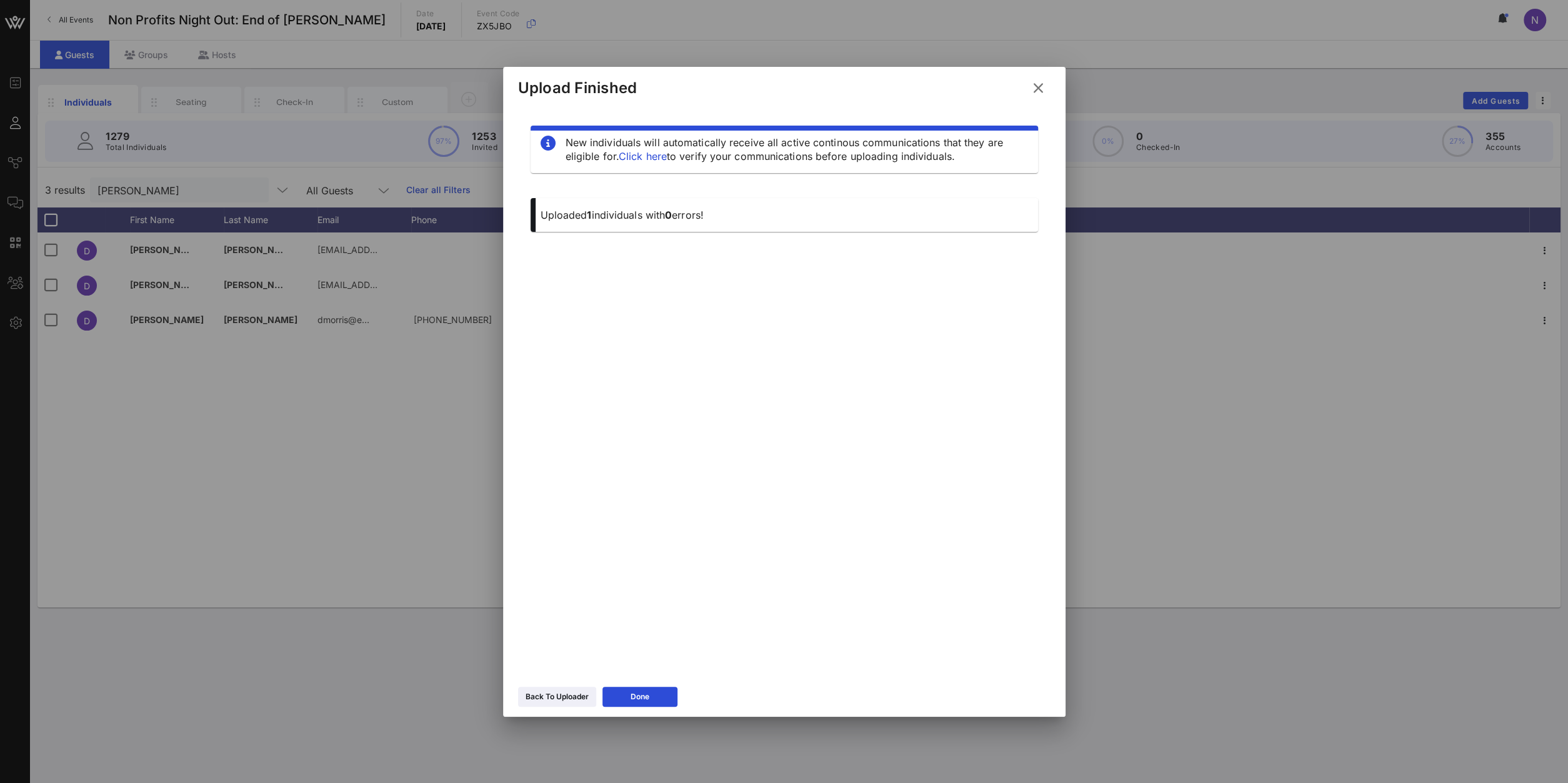
click at [1038, 88] on icon at bounding box center [1038, 88] width 17 height 15
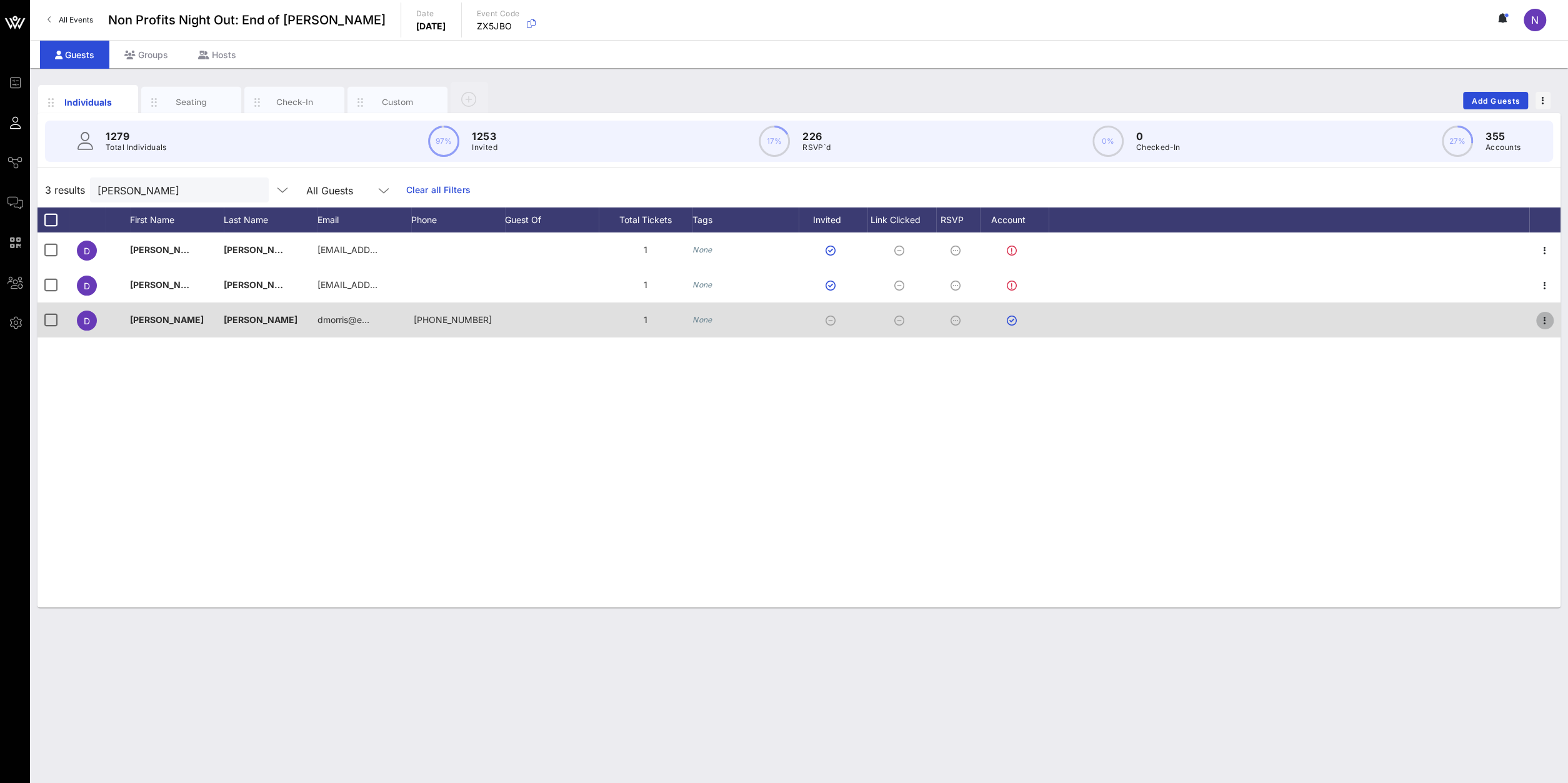
click at [1540, 319] on icon "button" at bounding box center [1544, 320] width 15 height 15
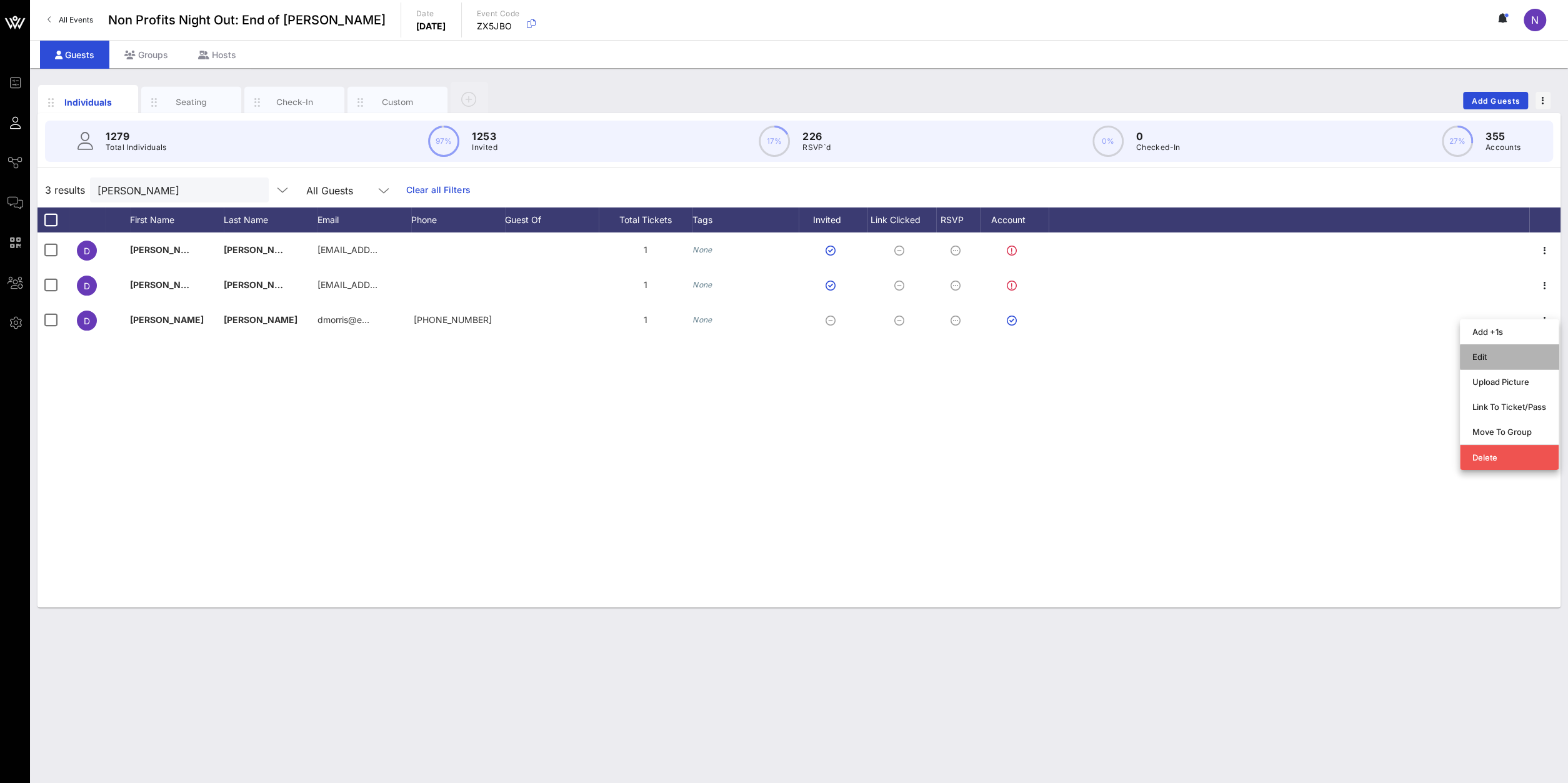
click at [1485, 355] on div "Edit" at bounding box center [1508, 356] width 73 height 10
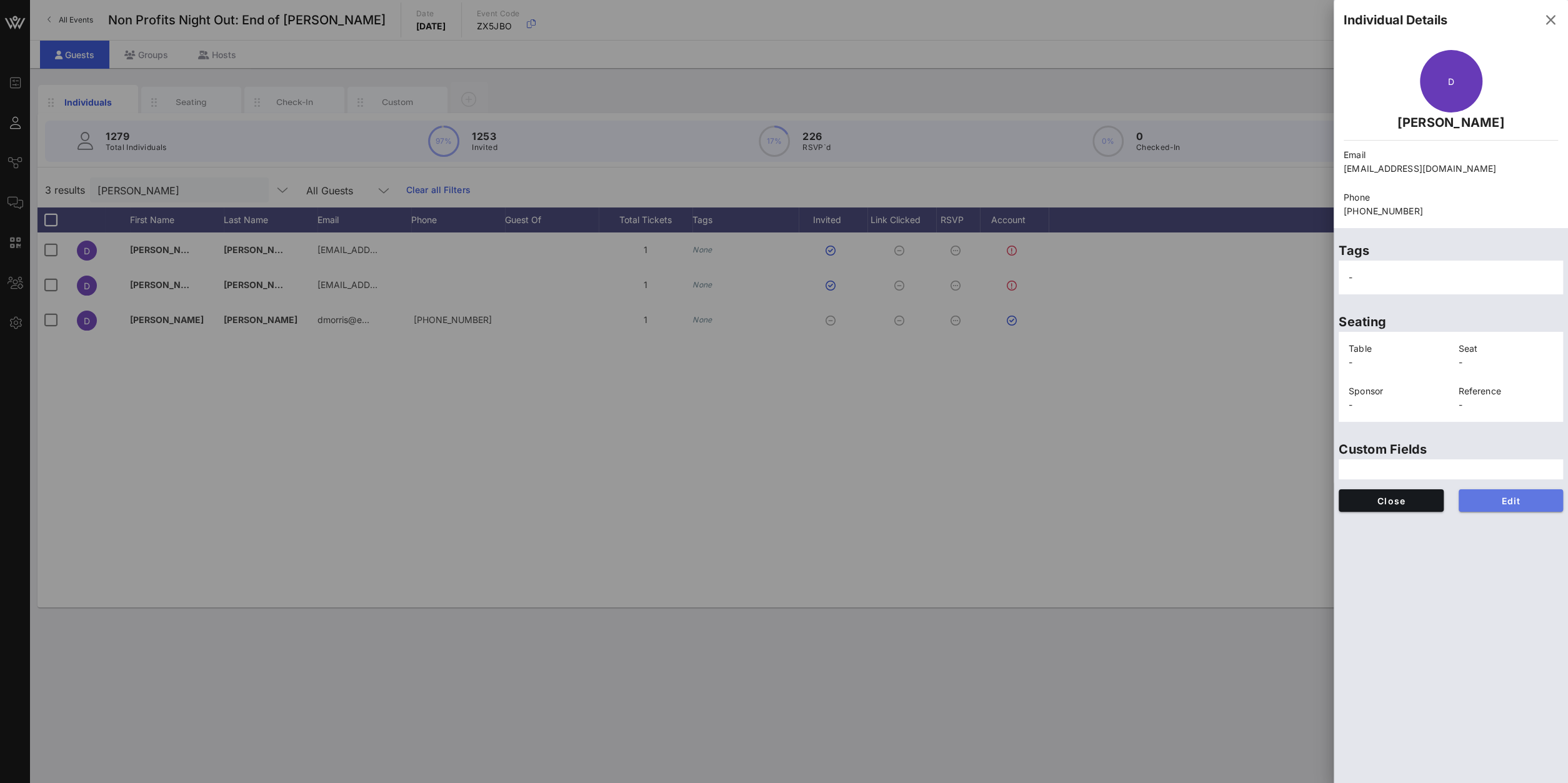
click at [1514, 502] on span "Edit" at bounding box center [1510, 501] width 85 height 11
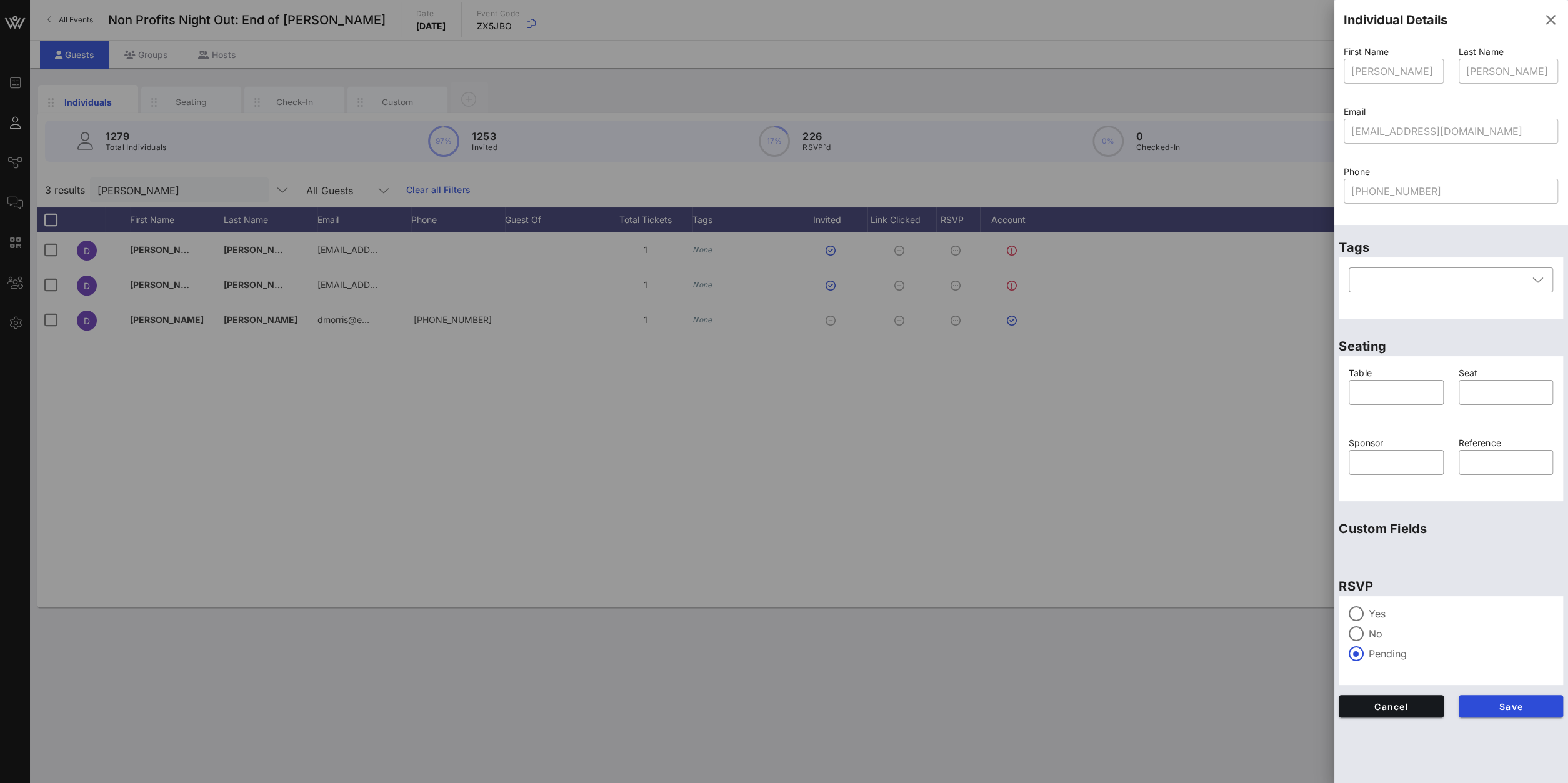
click at [1370, 606] on div "Yes No Pending" at bounding box center [1451, 641] width 224 height 89
click at [1367, 610] on div "Yes" at bounding box center [1451, 614] width 205 height 15
click at [1505, 710] on span "Save" at bounding box center [1510, 707] width 85 height 11
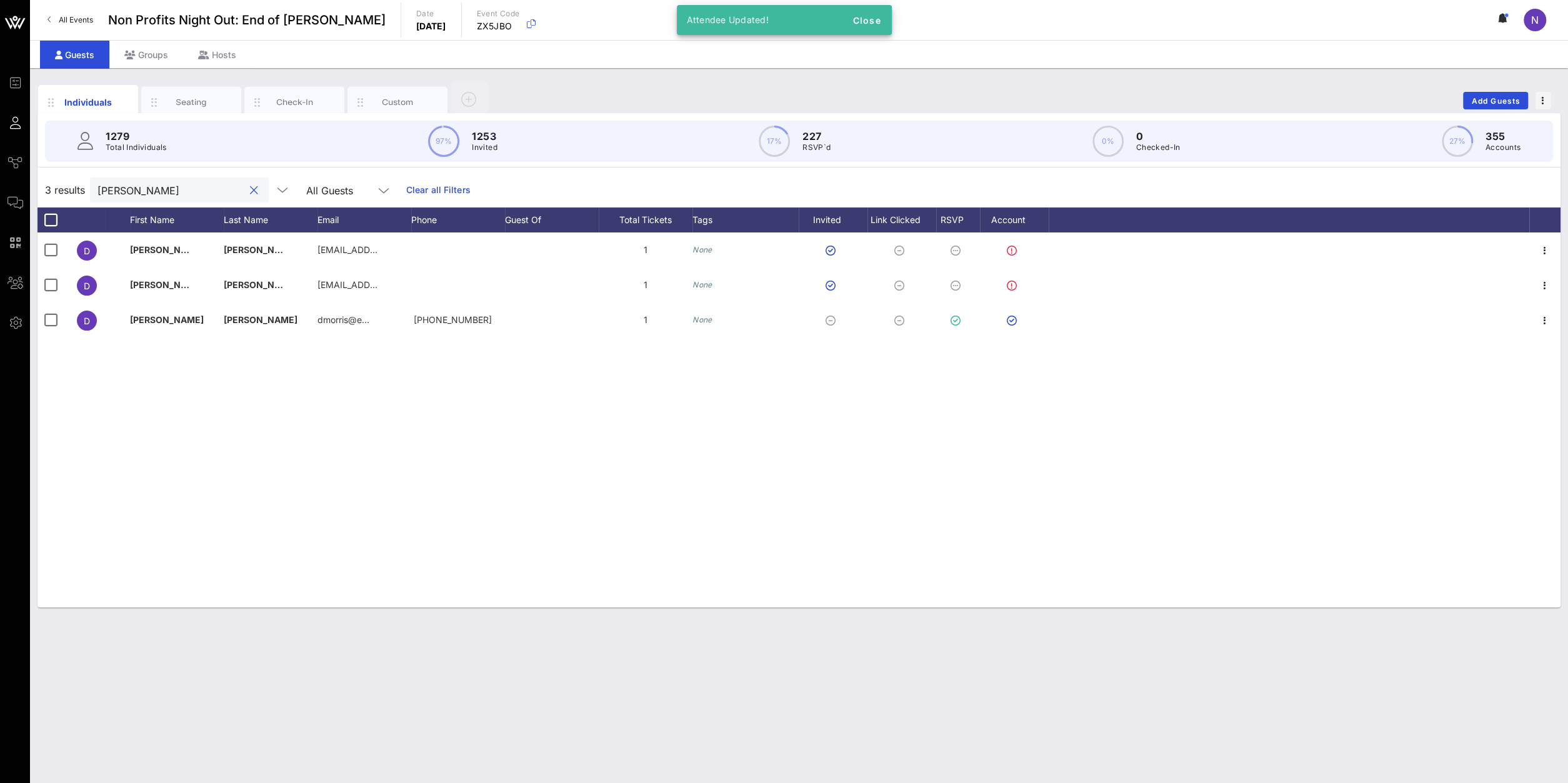
drag, startPoint x: 140, startPoint y: 186, endPoint x: -82, endPoint y: 162, distance: 223.3
click at [97, 182] on input "[PERSON_NAME]" at bounding box center [170, 190] width 146 height 17
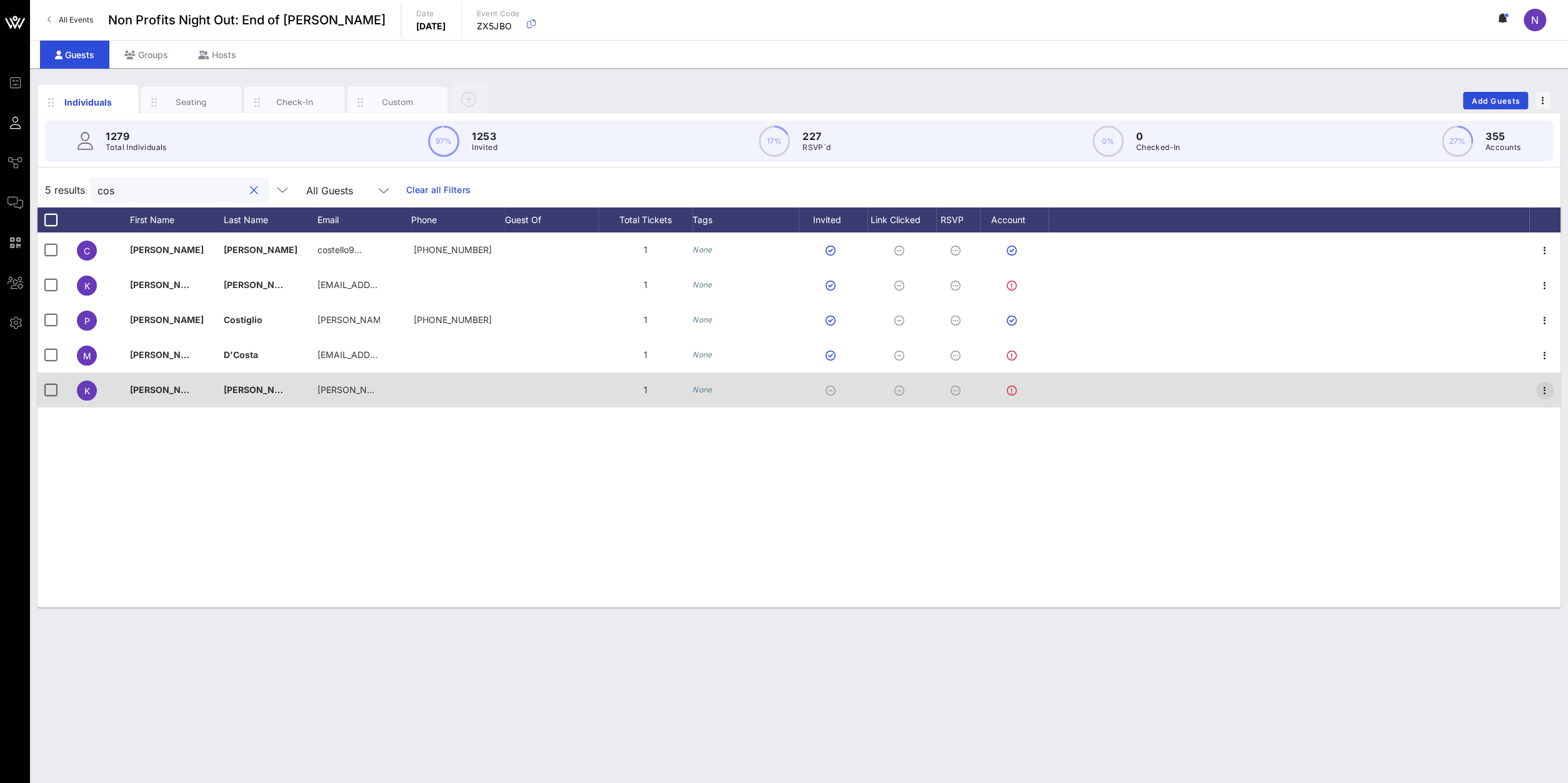
type input "cos"
click at [1545, 391] on icon "button" at bounding box center [1544, 390] width 15 height 15
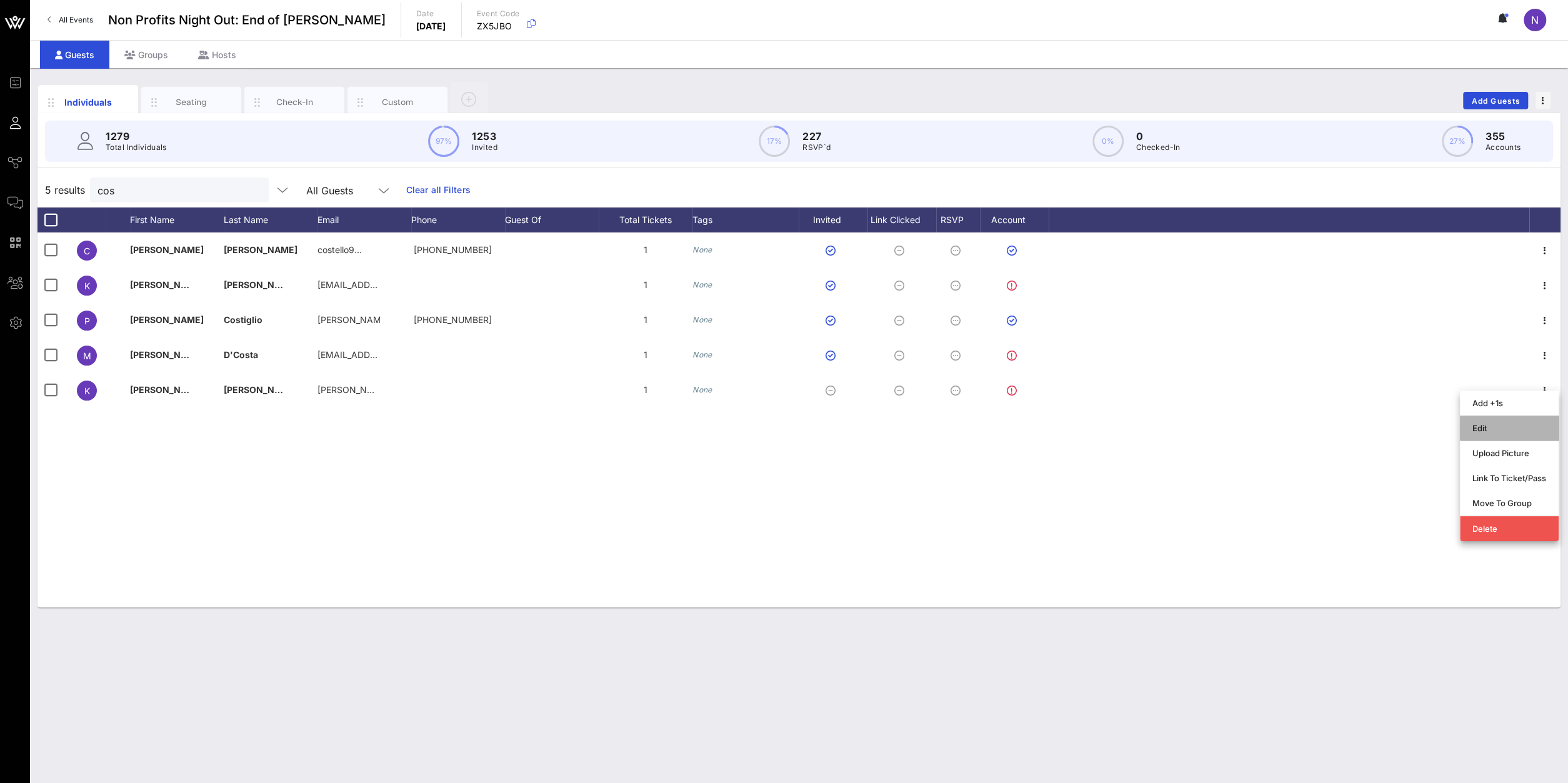
click at [1485, 420] on div "Edit" at bounding box center [1508, 429] width 73 height 20
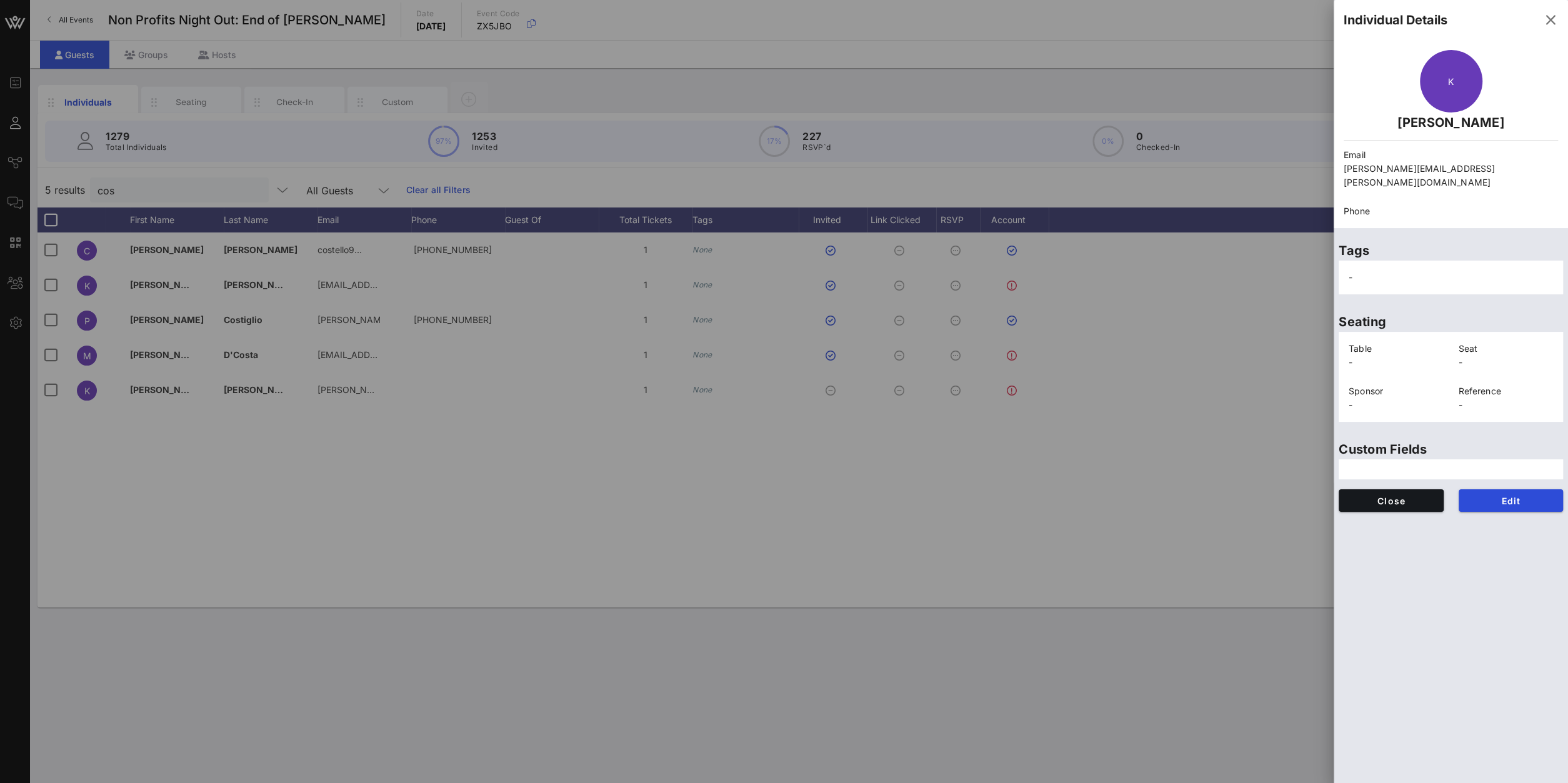
click at [1496, 507] on div "Individual Details K [PERSON_NAME] Email [PERSON_NAME][EMAIL_ADDRESS][PERSON_NA…" at bounding box center [1450, 391] width 234 height 783
click at [1479, 489] on button "Edit" at bounding box center [1510, 500] width 105 height 23
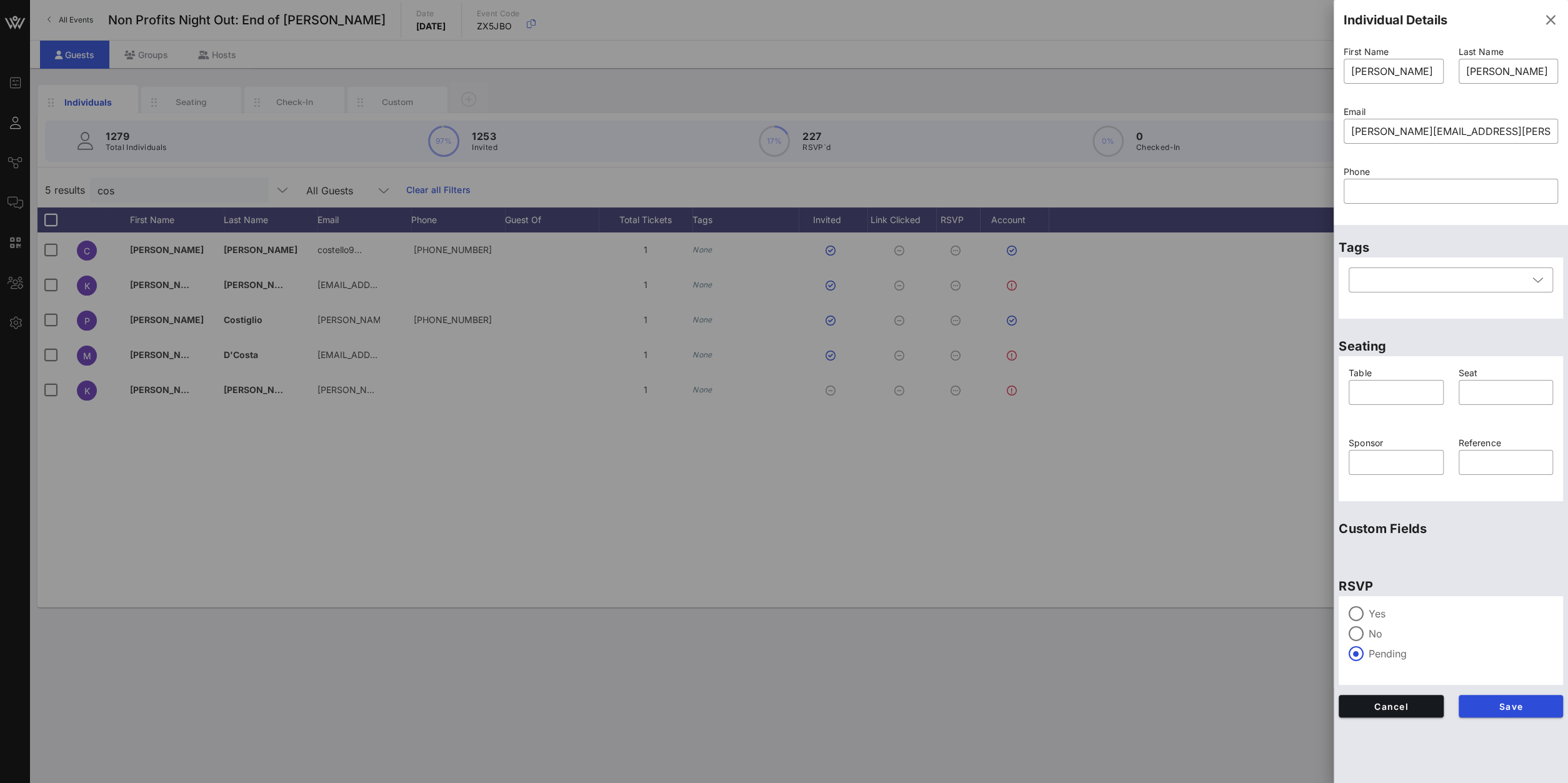
click at [1373, 617] on label "Yes" at bounding box center [1460, 614] width 184 height 13
click at [1473, 712] on button "Save" at bounding box center [1510, 706] width 105 height 23
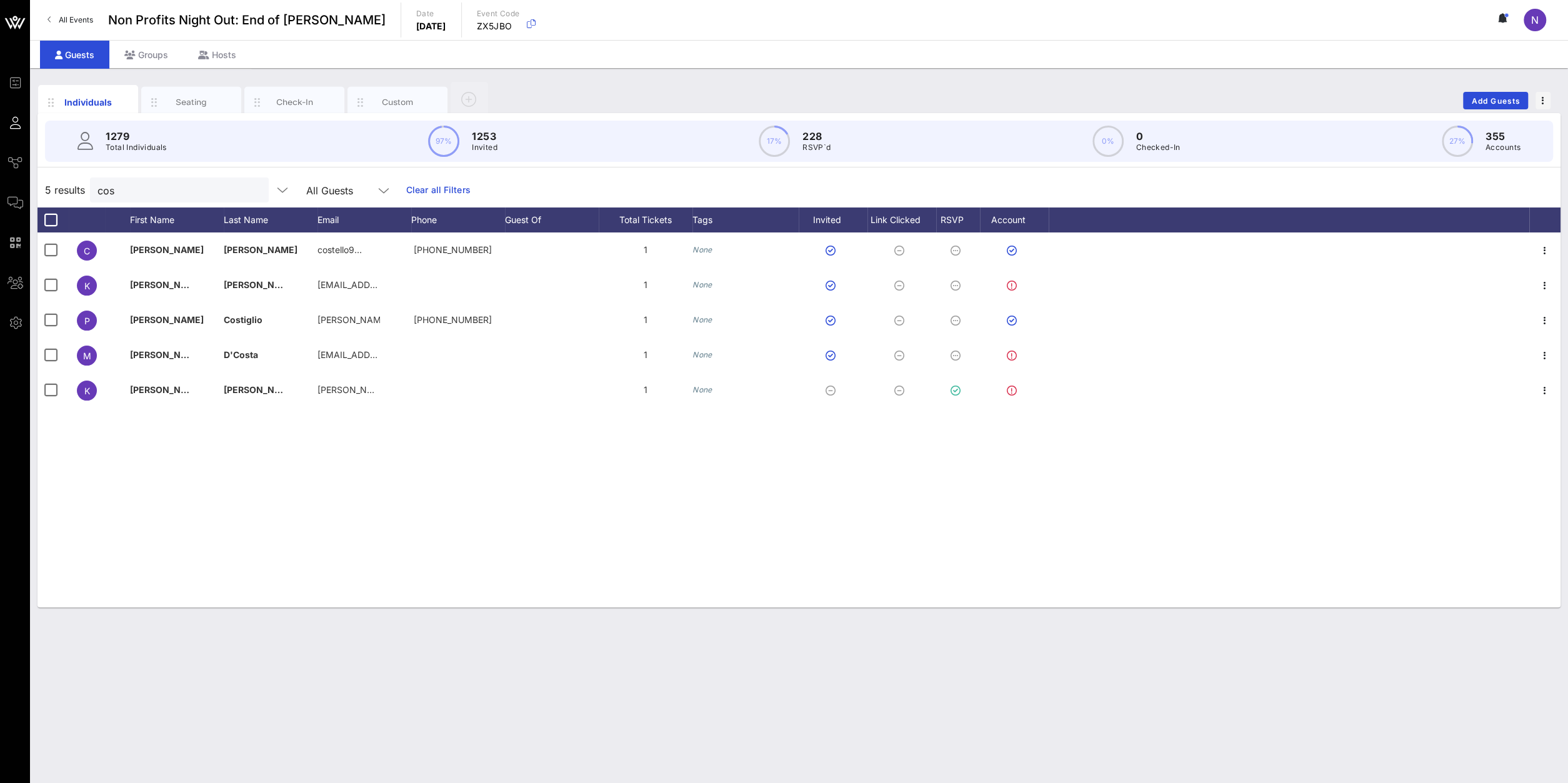
click at [246, 188] on div at bounding box center [253, 191] width 15 height 15
click at [250, 188] on button "clear icon" at bounding box center [253, 191] width 8 height 13
